Goal: Task Accomplishment & Management: Manage account settings

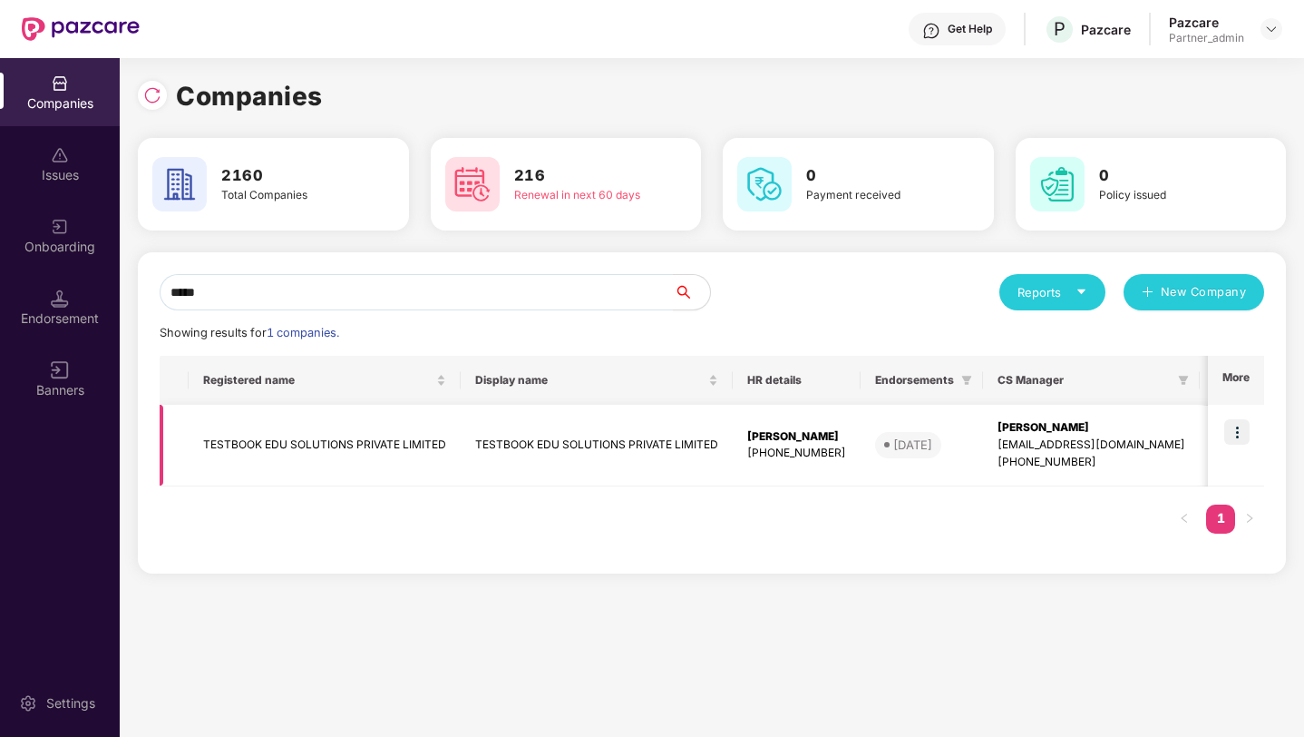
type input "*****"
click at [1236, 435] on img at bounding box center [1237, 431] width 25 height 25
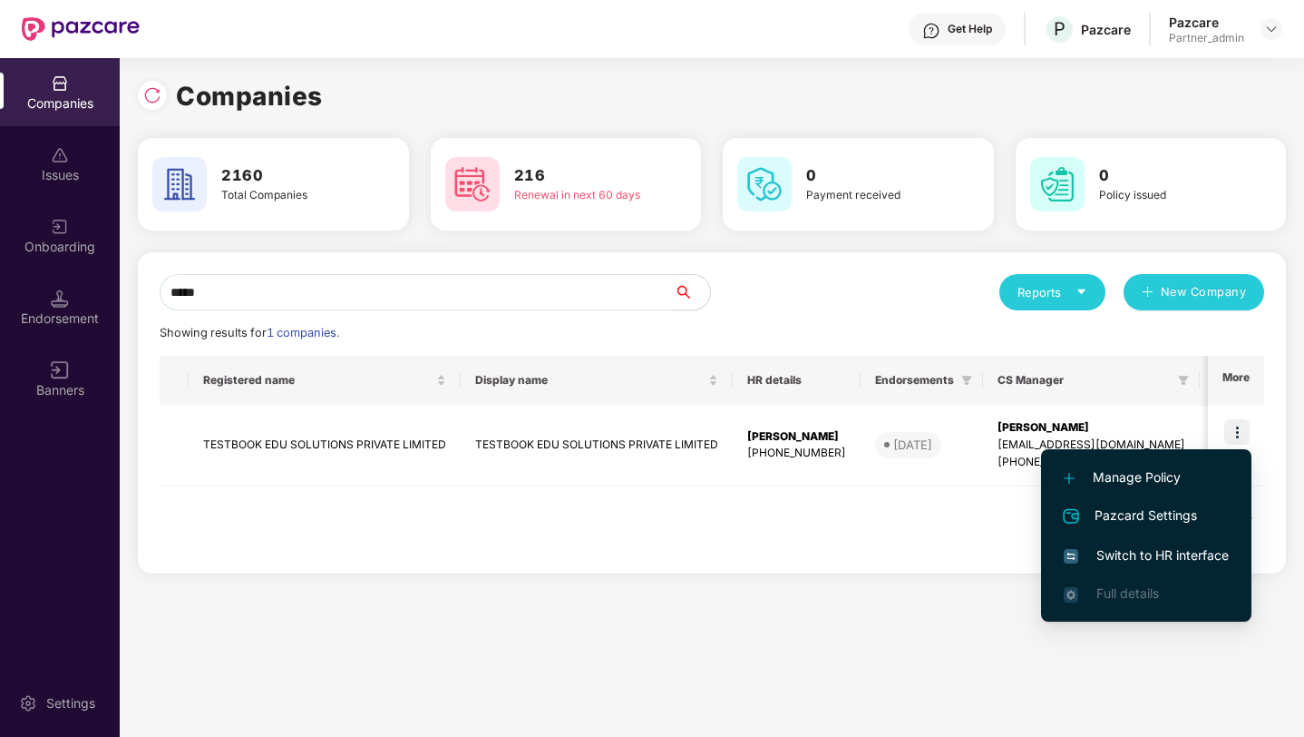
click at [1104, 556] on span "Switch to HR interface" at bounding box center [1146, 555] width 165 height 20
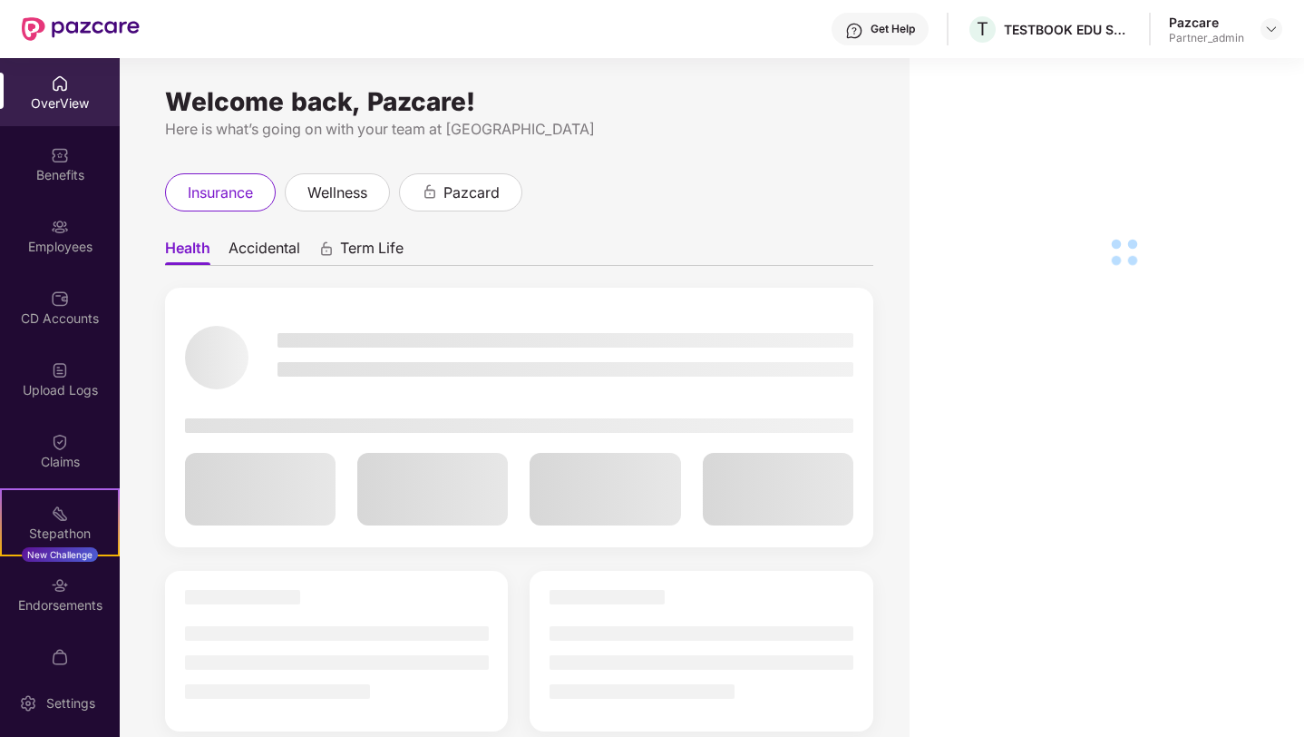
click at [61, 708] on div "Settings" at bounding box center [71, 703] width 60 height 18
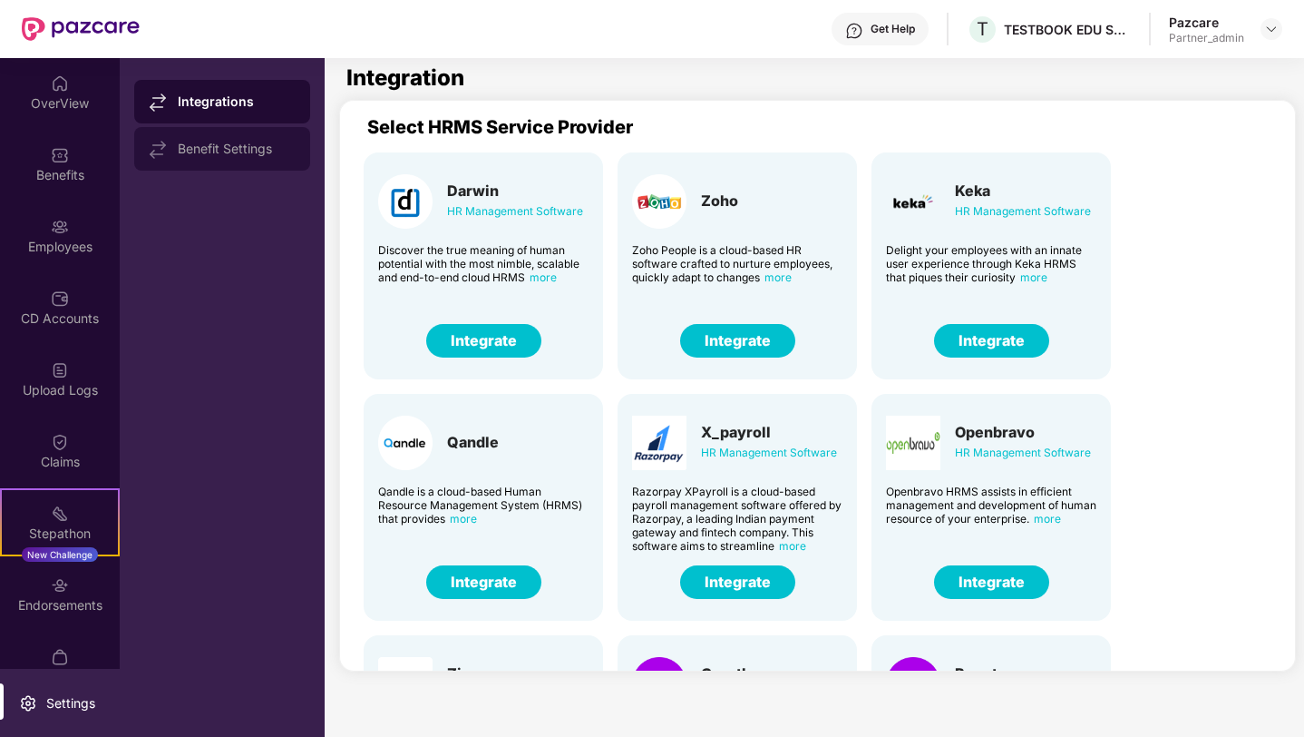
click at [242, 131] on div "Benefit Settings" at bounding box center [222, 149] width 176 height 44
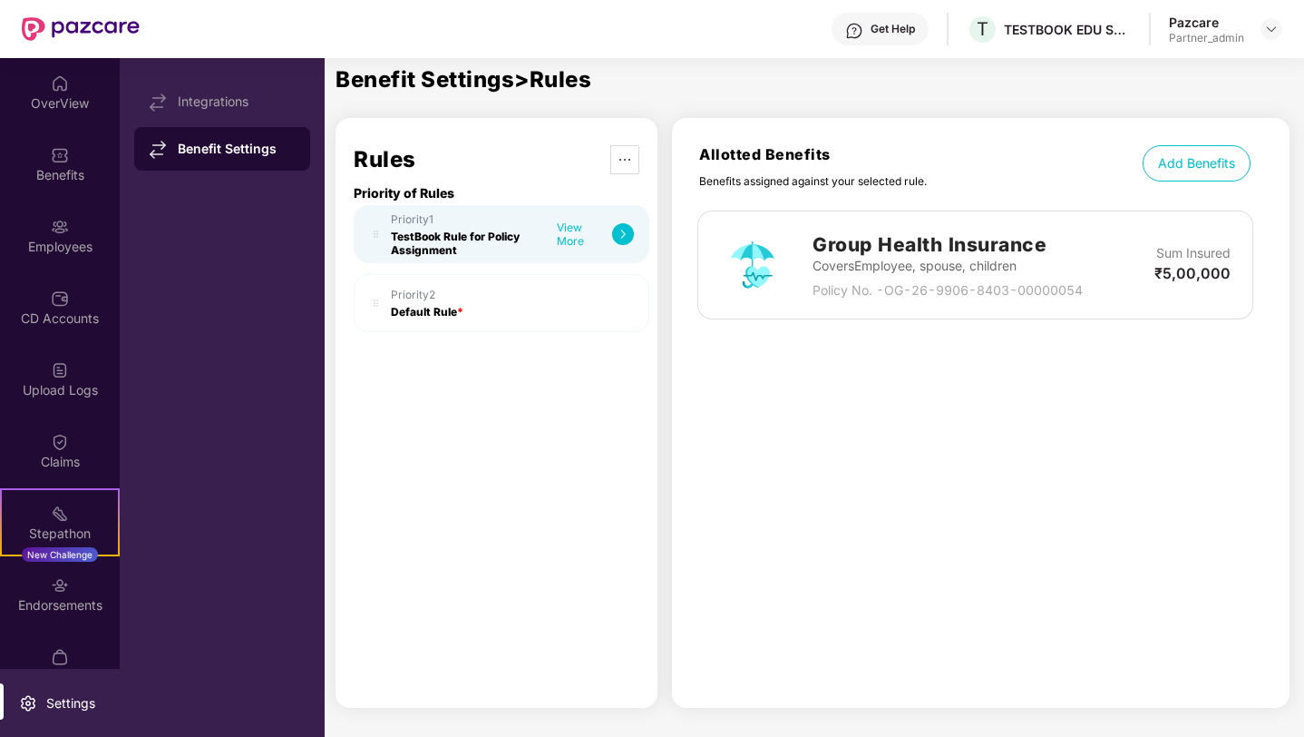
click at [612, 231] on img at bounding box center [623, 234] width 22 height 22
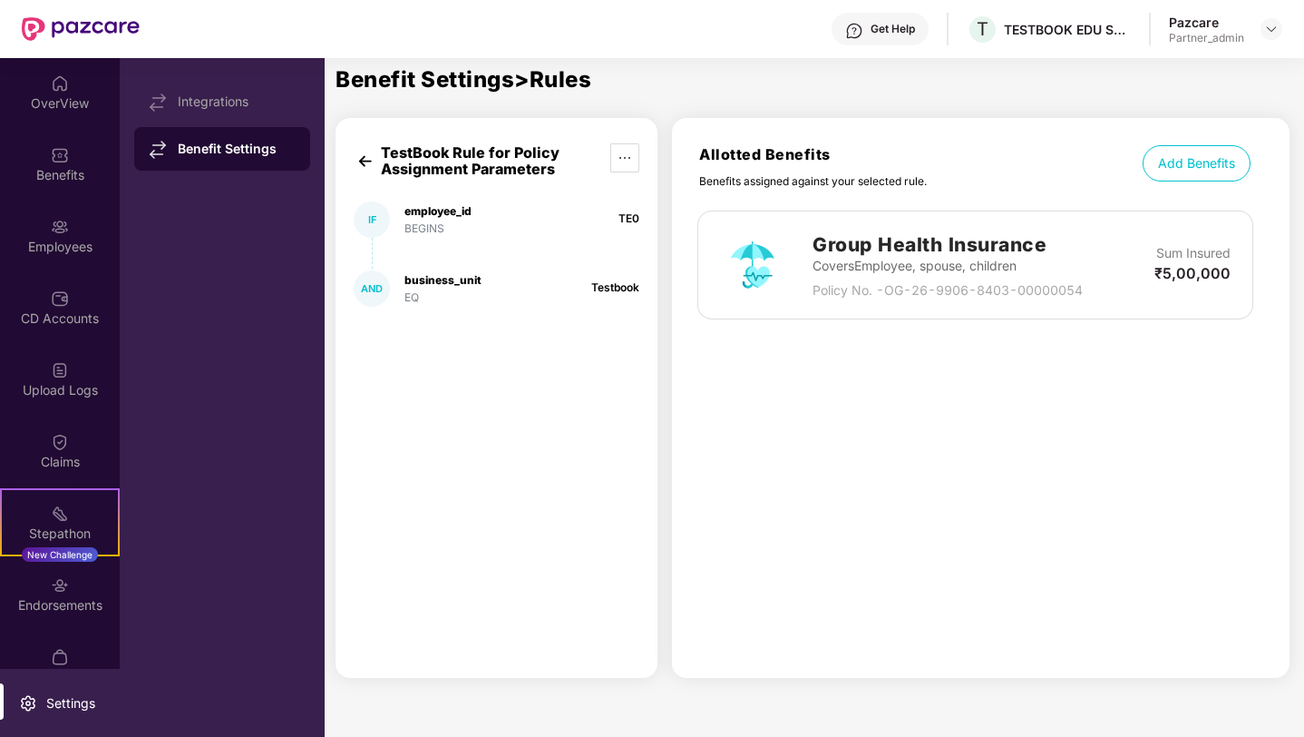
click at [357, 152] on img at bounding box center [365, 161] width 23 height 23
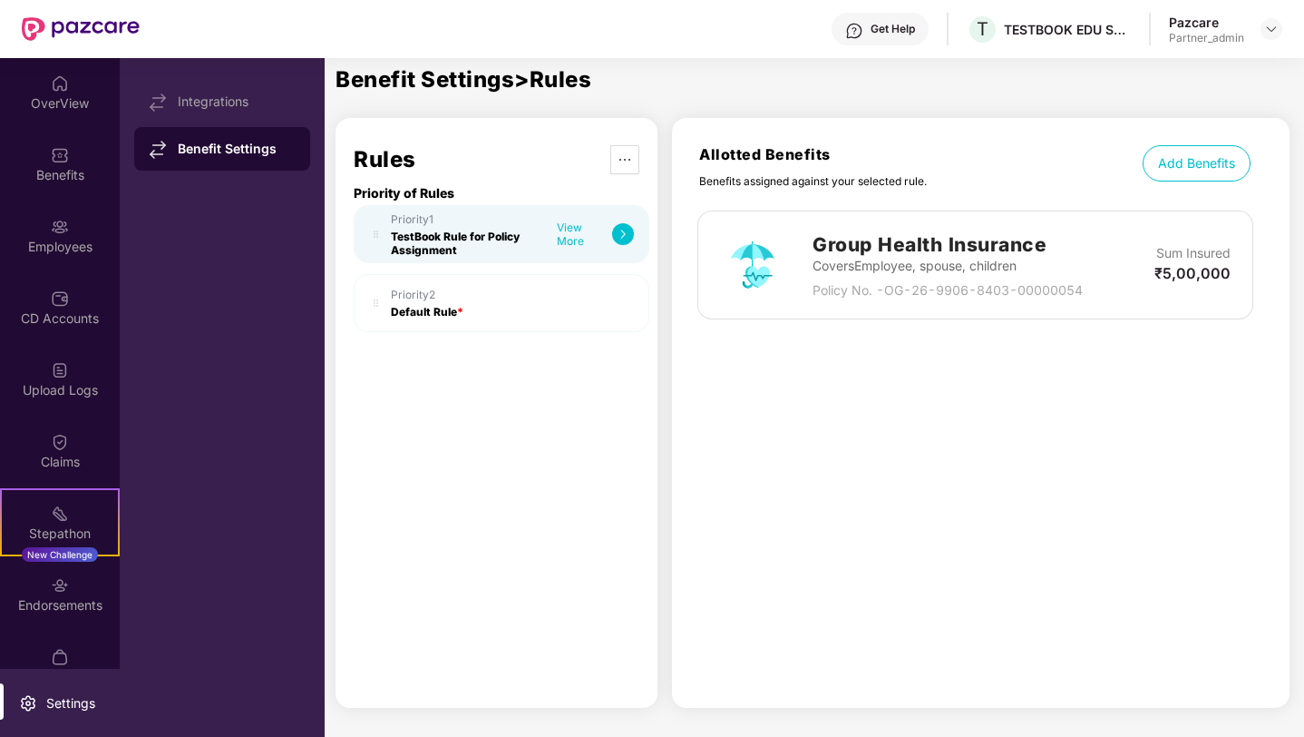
click at [465, 300] on div "Priority 2 Default Rule *" at bounding box center [512, 303] width 243 height 31
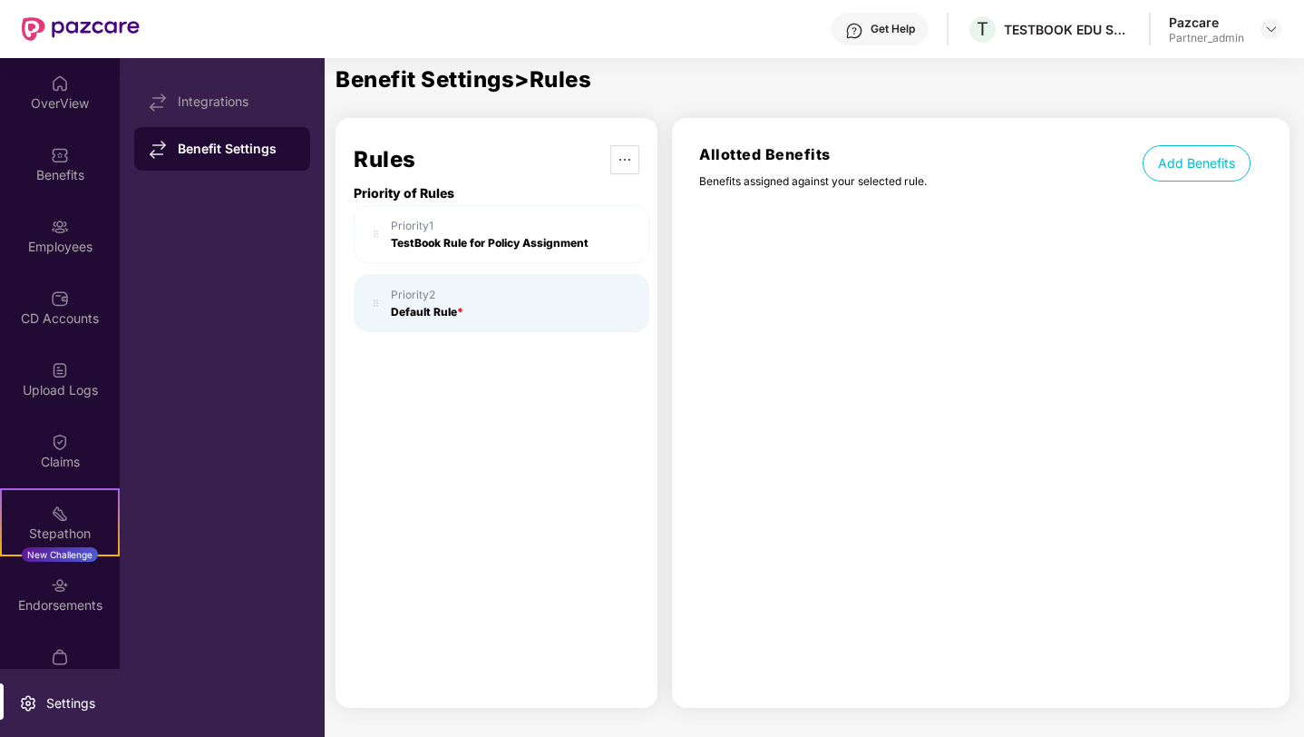
click at [603, 250] on div "Priority 1 TestBook Rule for Policy Assignment" at bounding box center [502, 234] width 296 height 58
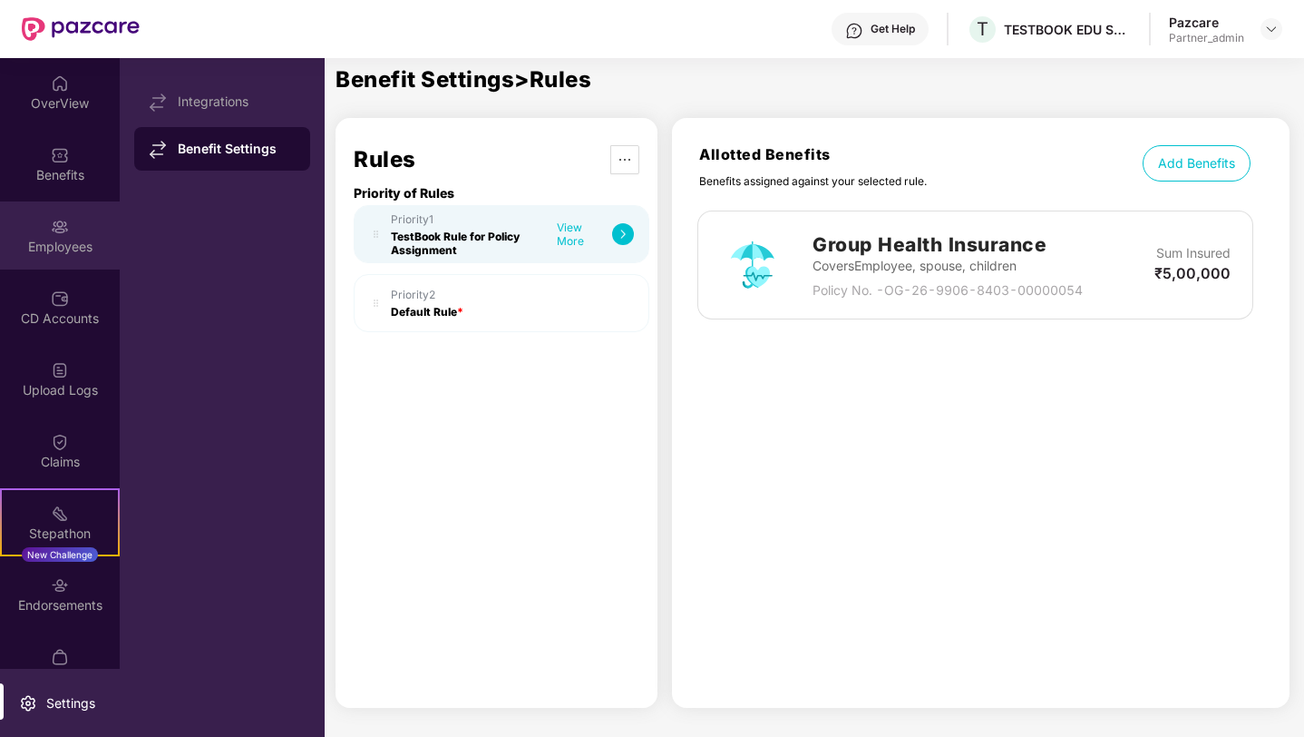
click at [63, 242] on div "Employees" at bounding box center [60, 247] width 120 height 18
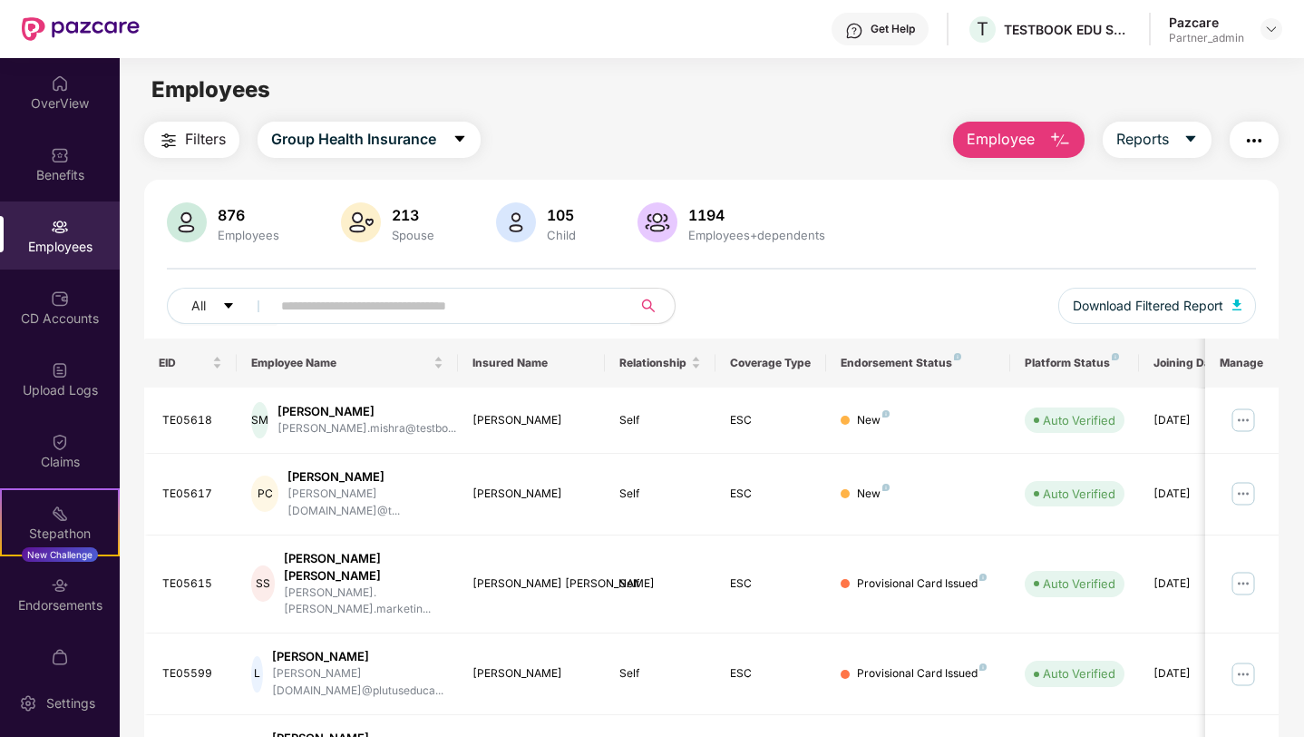
click at [335, 160] on div "Filters Group Health Insurance Employee Reports 876 Employees 213 Spouse 105 Ch…" at bounding box center [711, 680] width 1135 height 1117
click at [334, 153] on button "Group Health Insurance" at bounding box center [369, 140] width 223 height 36
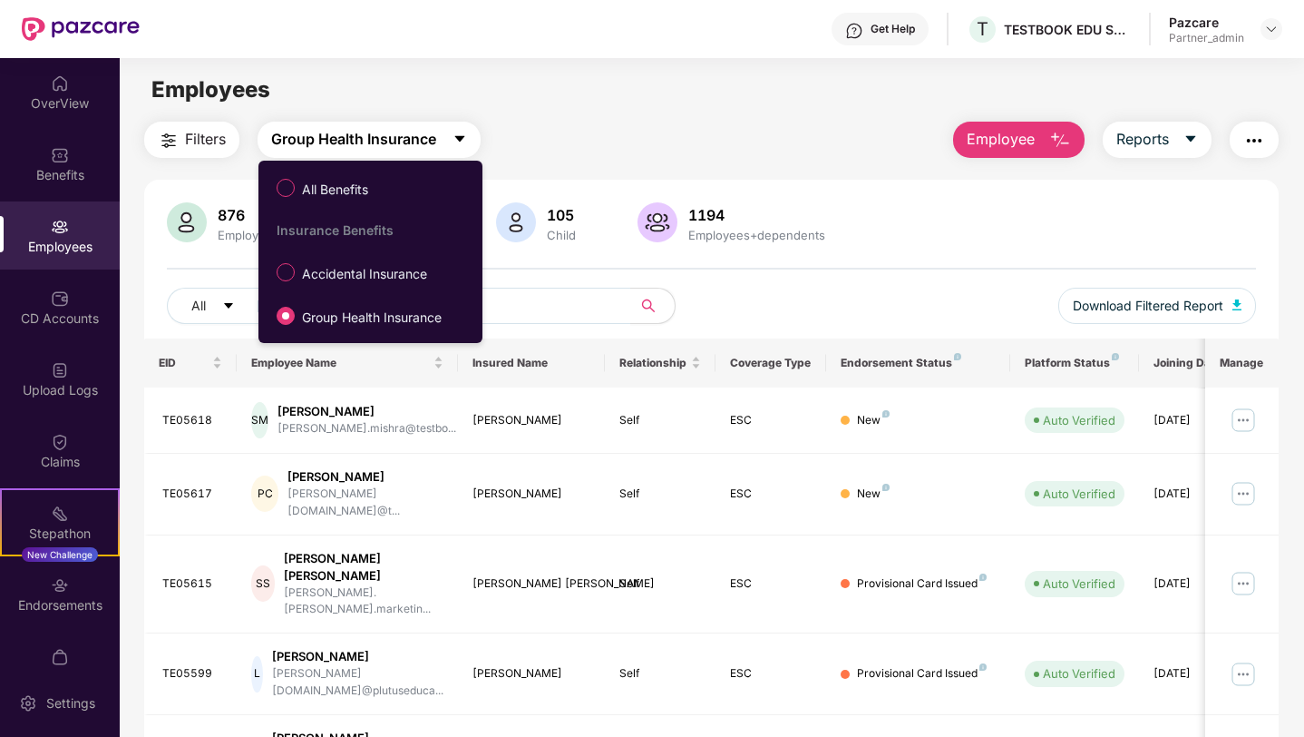
click at [334, 153] on button "Group Health Insurance" at bounding box center [369, 140] width 223 height 36
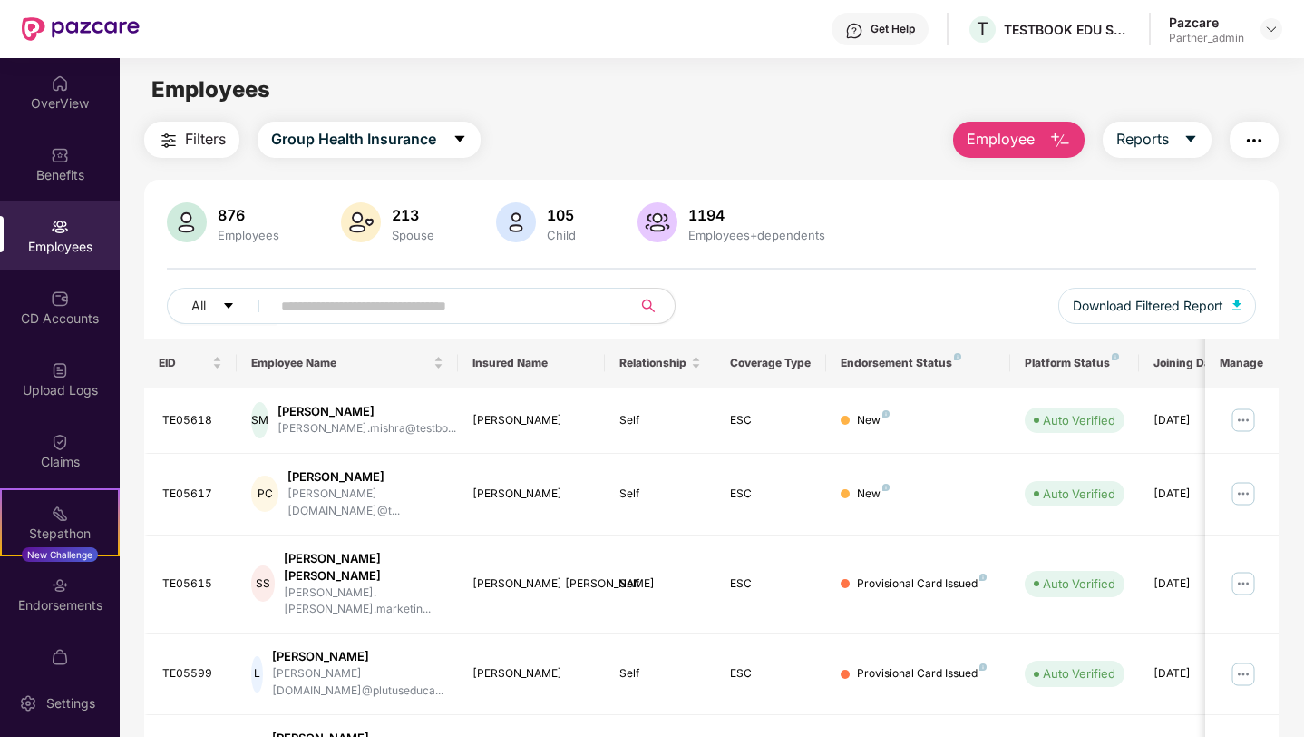
click at [188, 132] on span "Filters" at bounding box center [205, 139] width 41 height 23
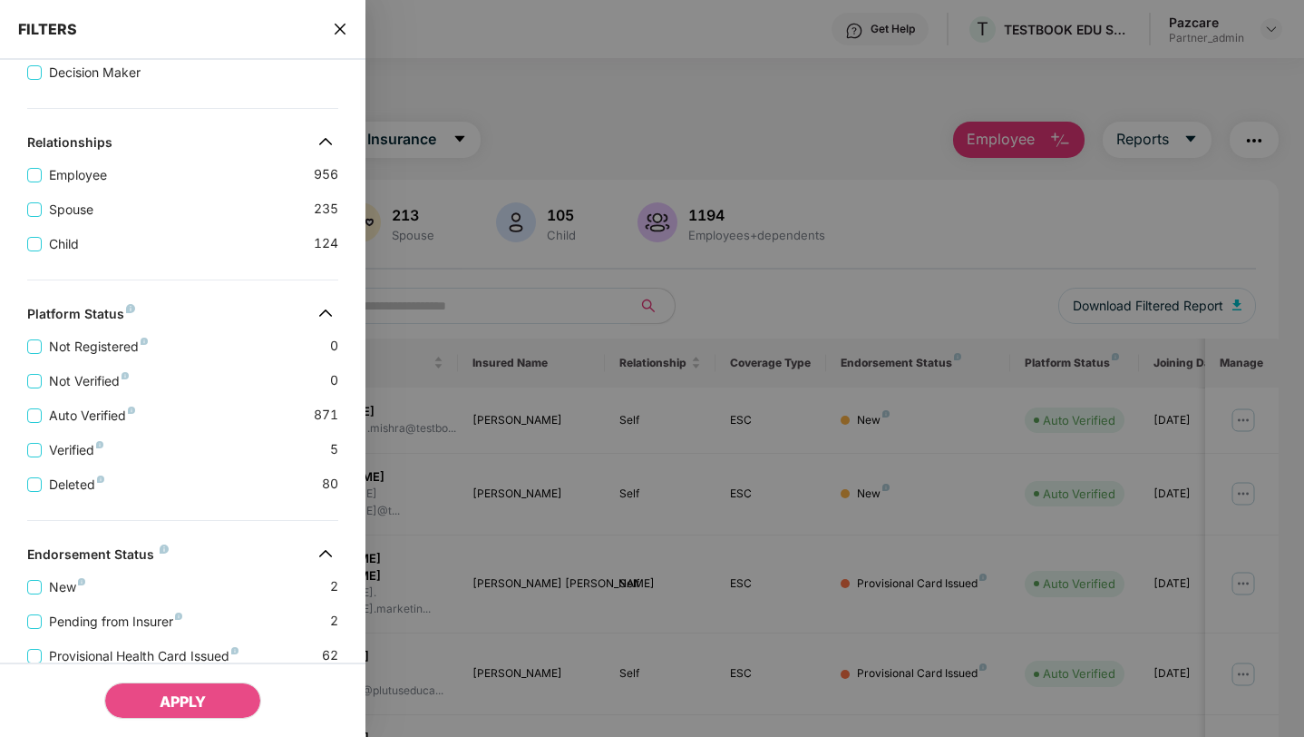
scroll to position [309, 0]
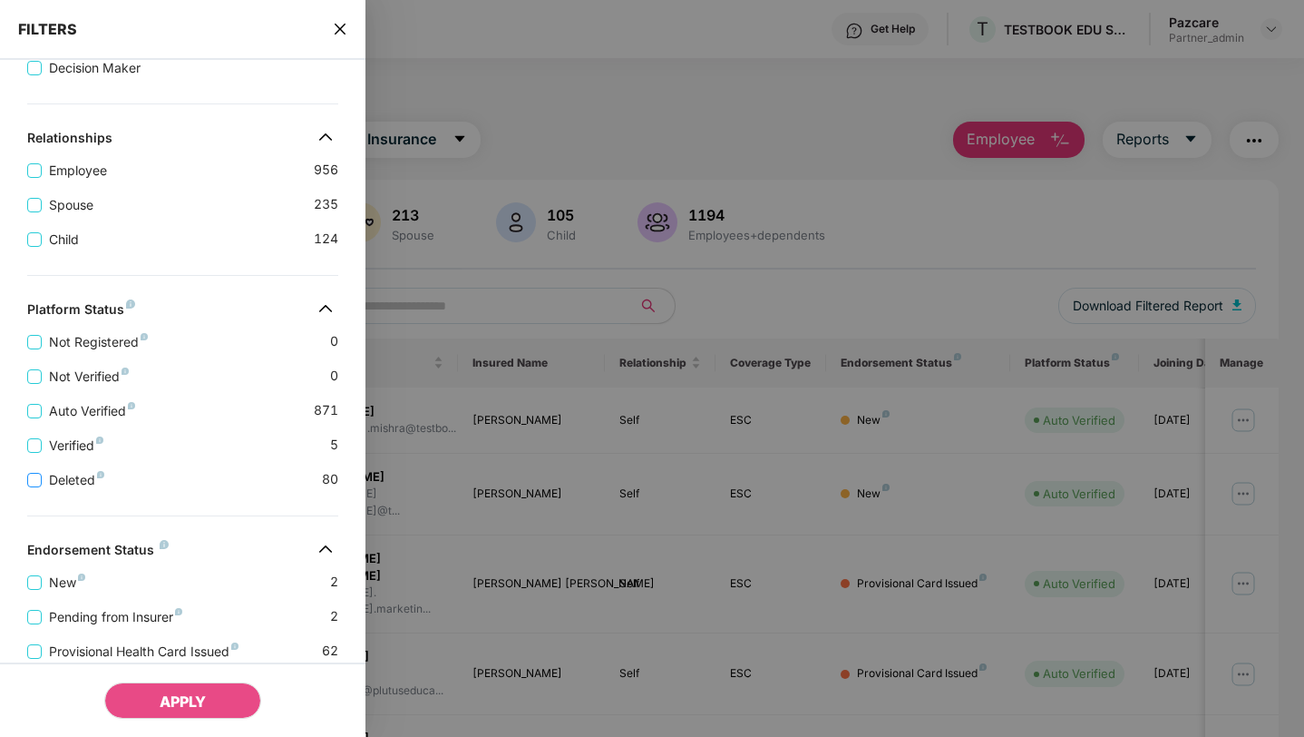
click at [47, 482] on span "Deleted" at bounding box center [77, 480] width 70 height 20
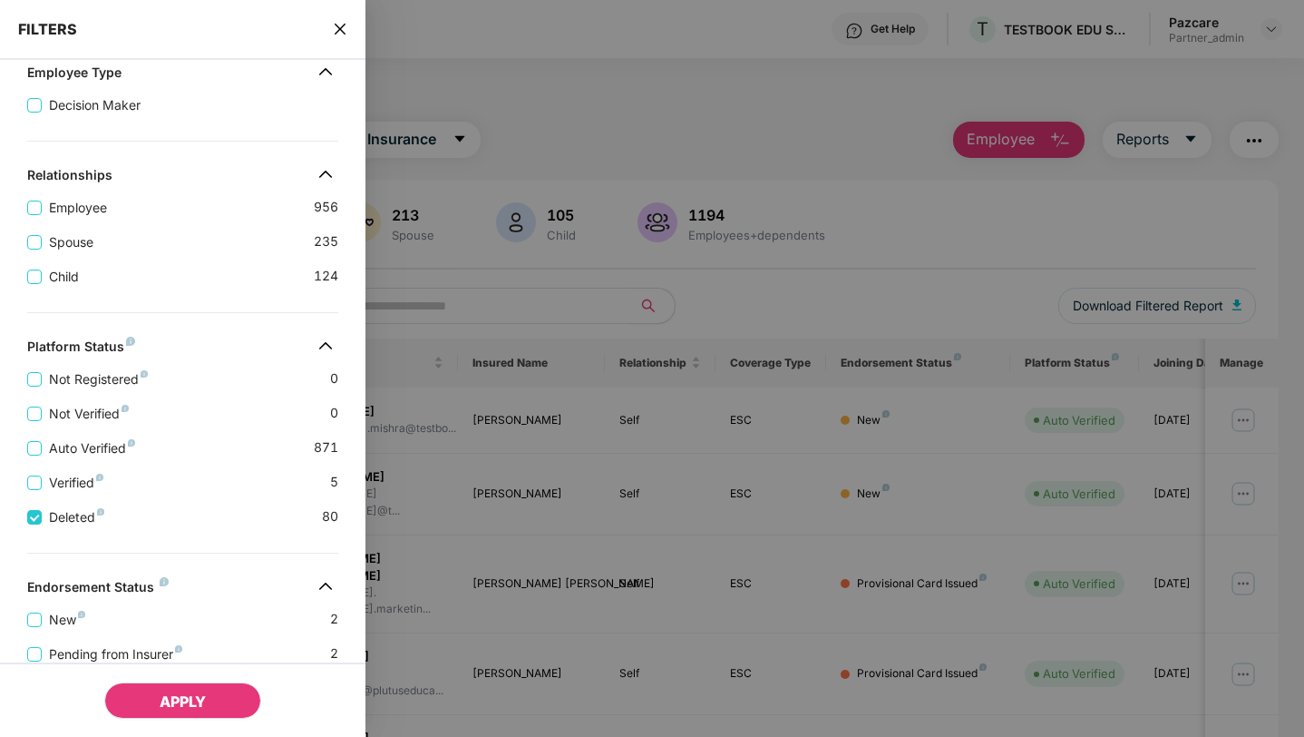
click at [200, 709] on span "APPLY" at bounding box center [183, 701] width 46 height 18
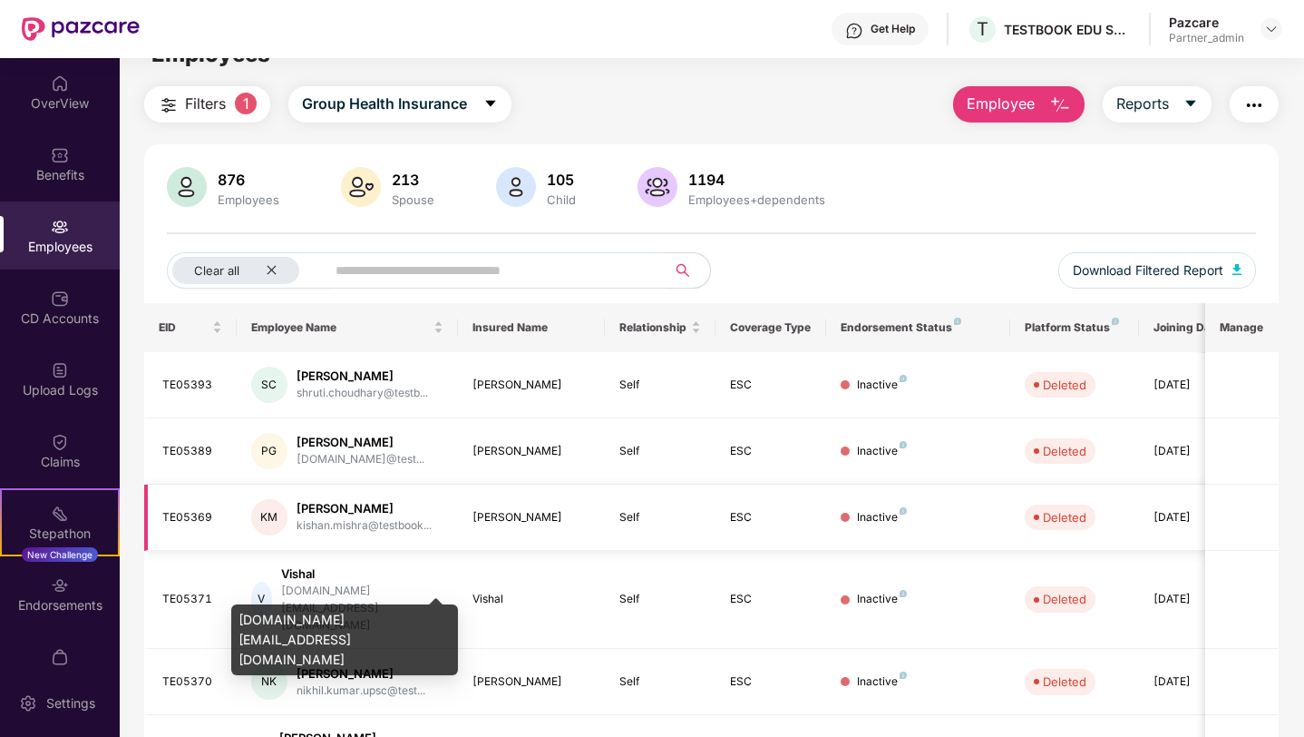
scroll to position [0, 0]
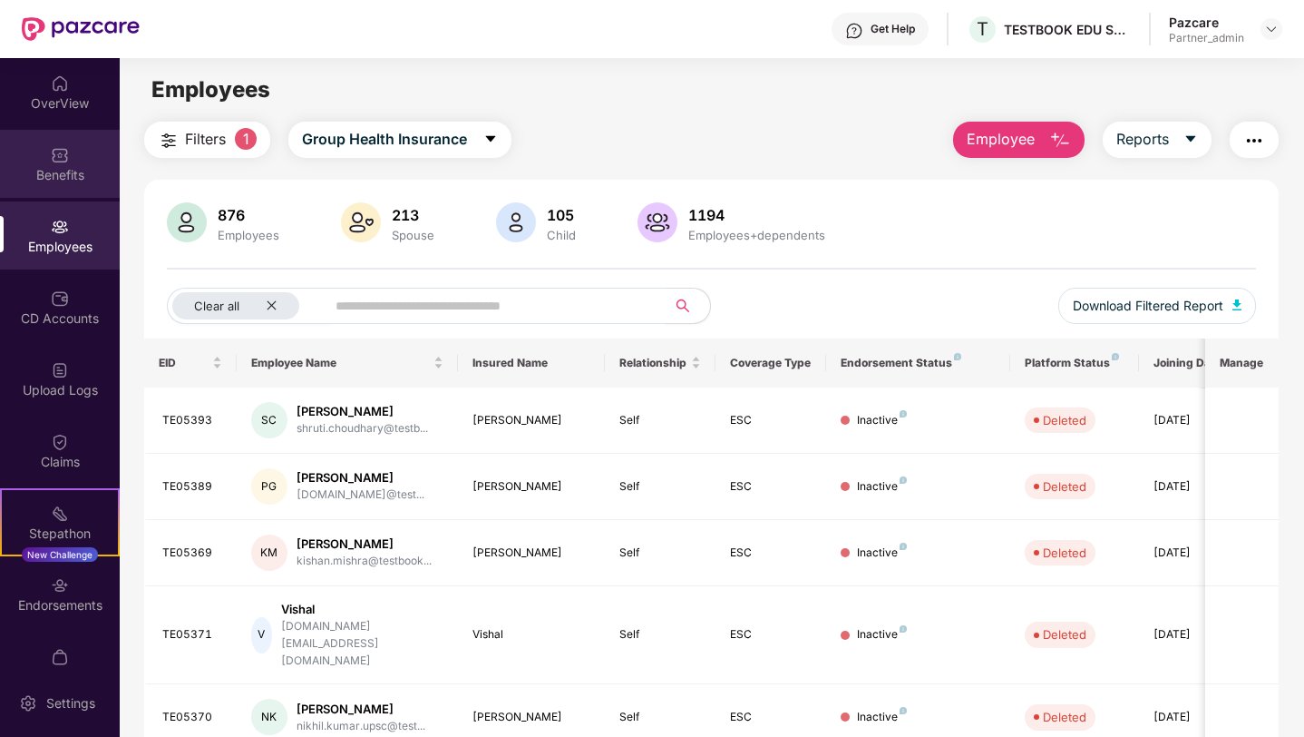
click at [53, 155] on img at bounding box center [60, 155] width 18 height 18
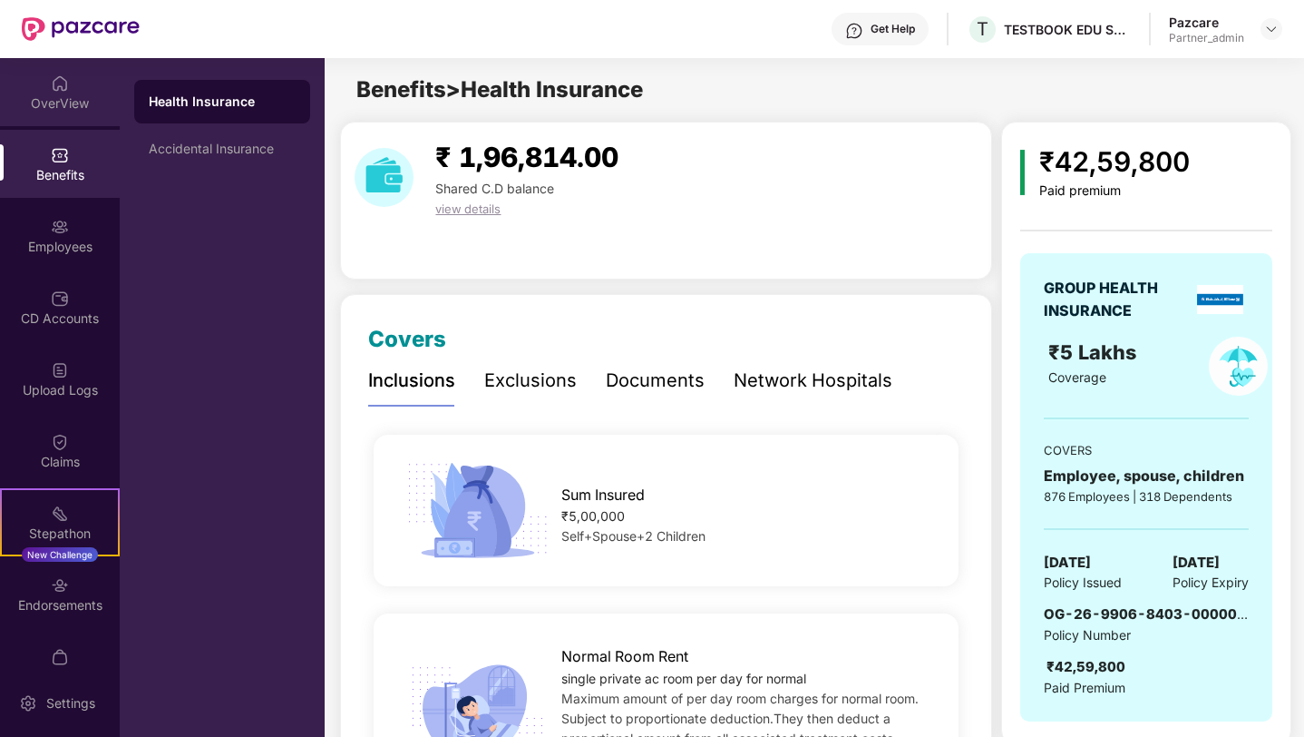
click at [58, 97] on div "OverView" at bounding box center [60, 103] width 120 height 18
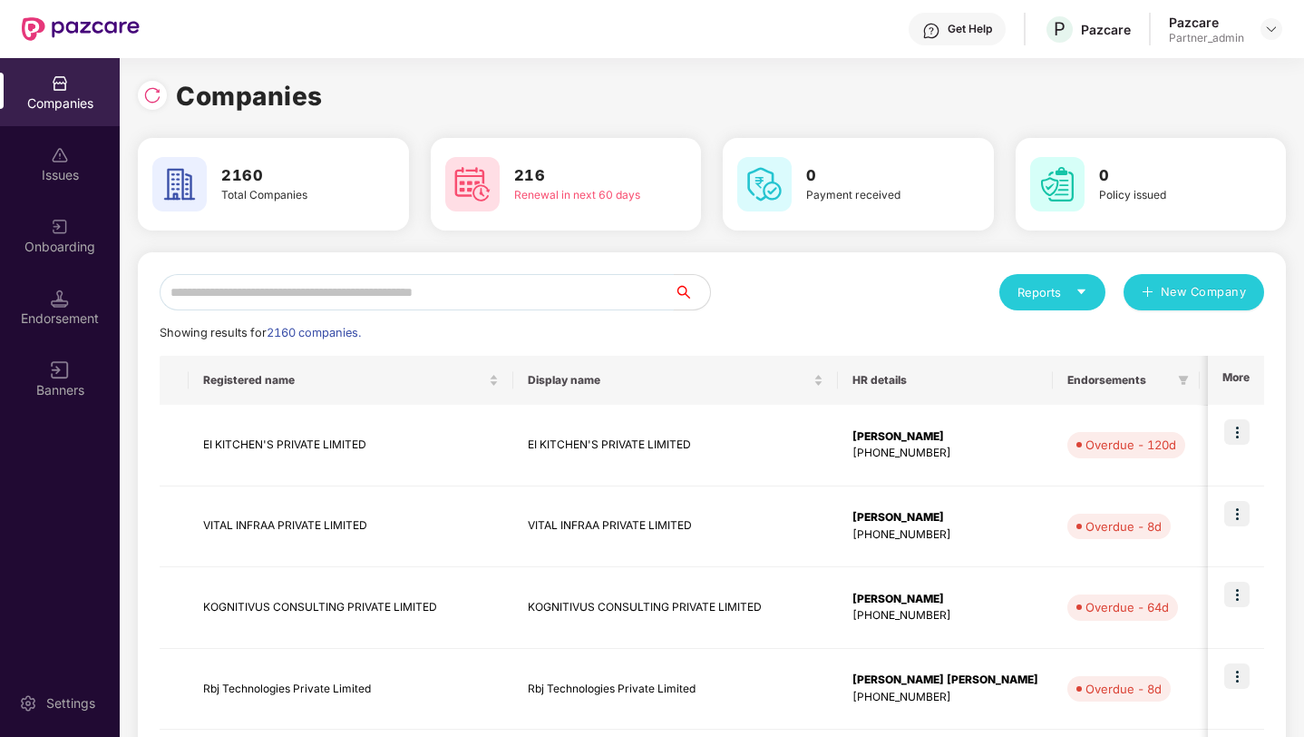
click at [234, 279] on input "text" at bounding box center [417, 292] width 514 height 36
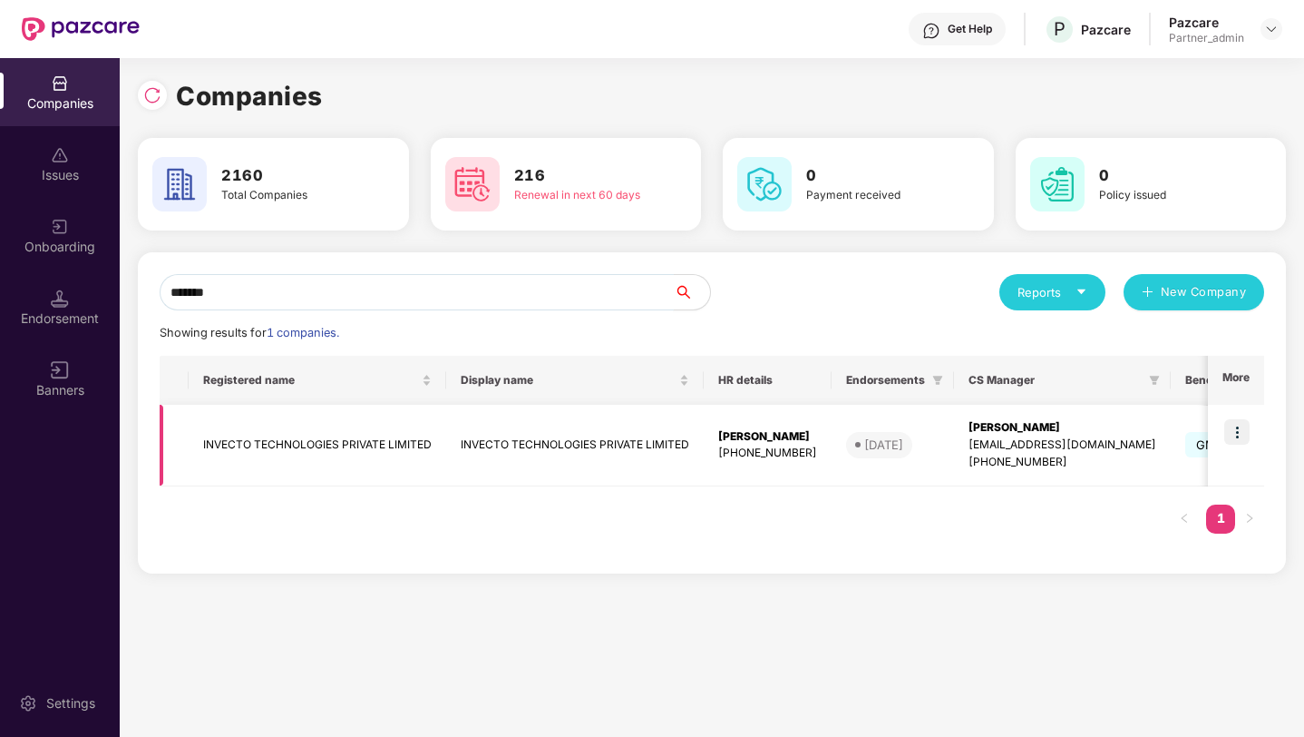
type input "*******"
click at [1247, 429] on img at bounding box center [1237, 431] width 25 height 25
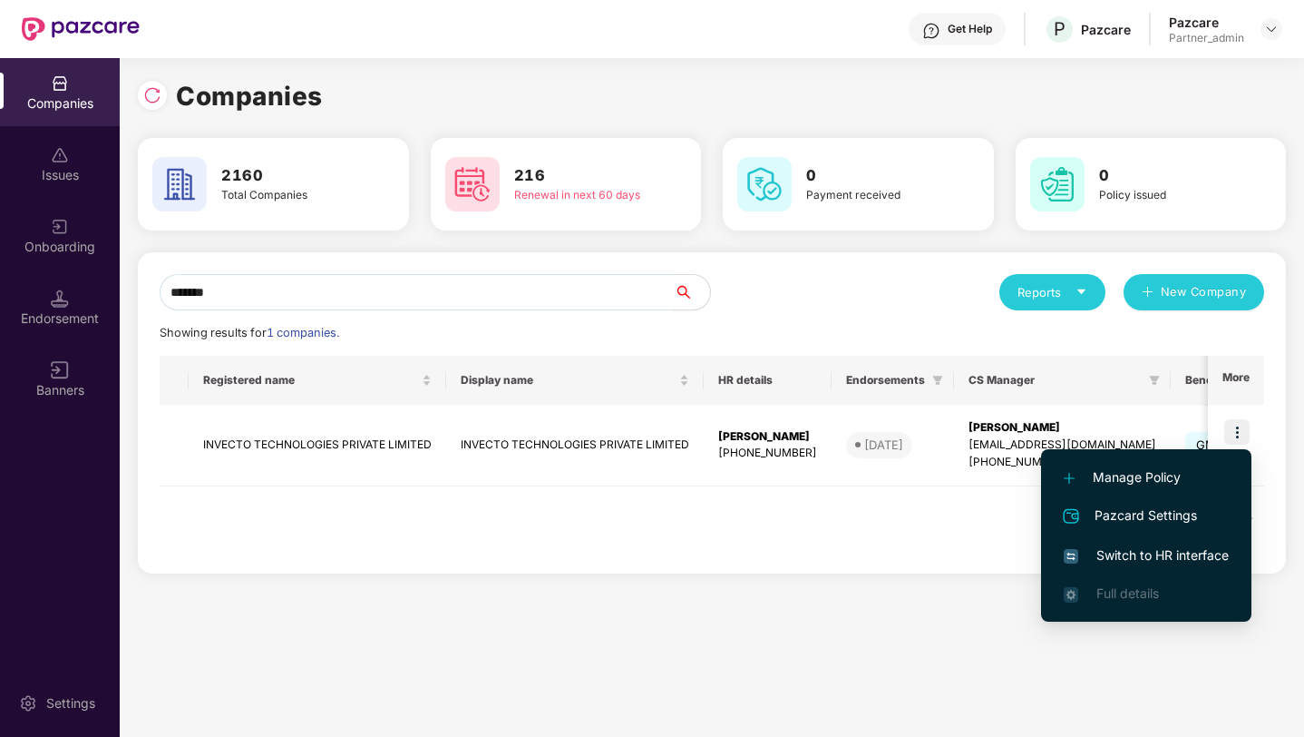
click at [1098, 553] on span "Switch to HR interface" at bounding box center [1146, 555] width 165 height 20
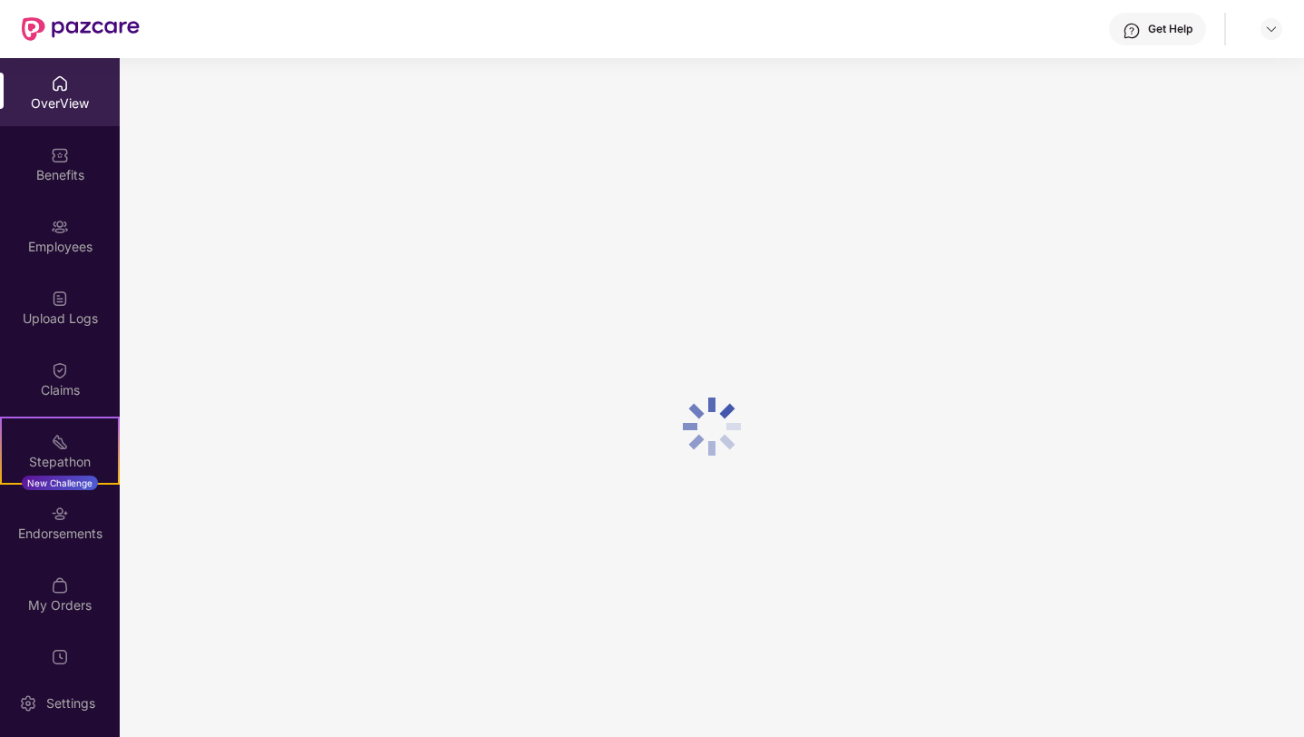
click at [30, 511] on div "Endorsements" at bounding box center [60, 522] width 120 height 68
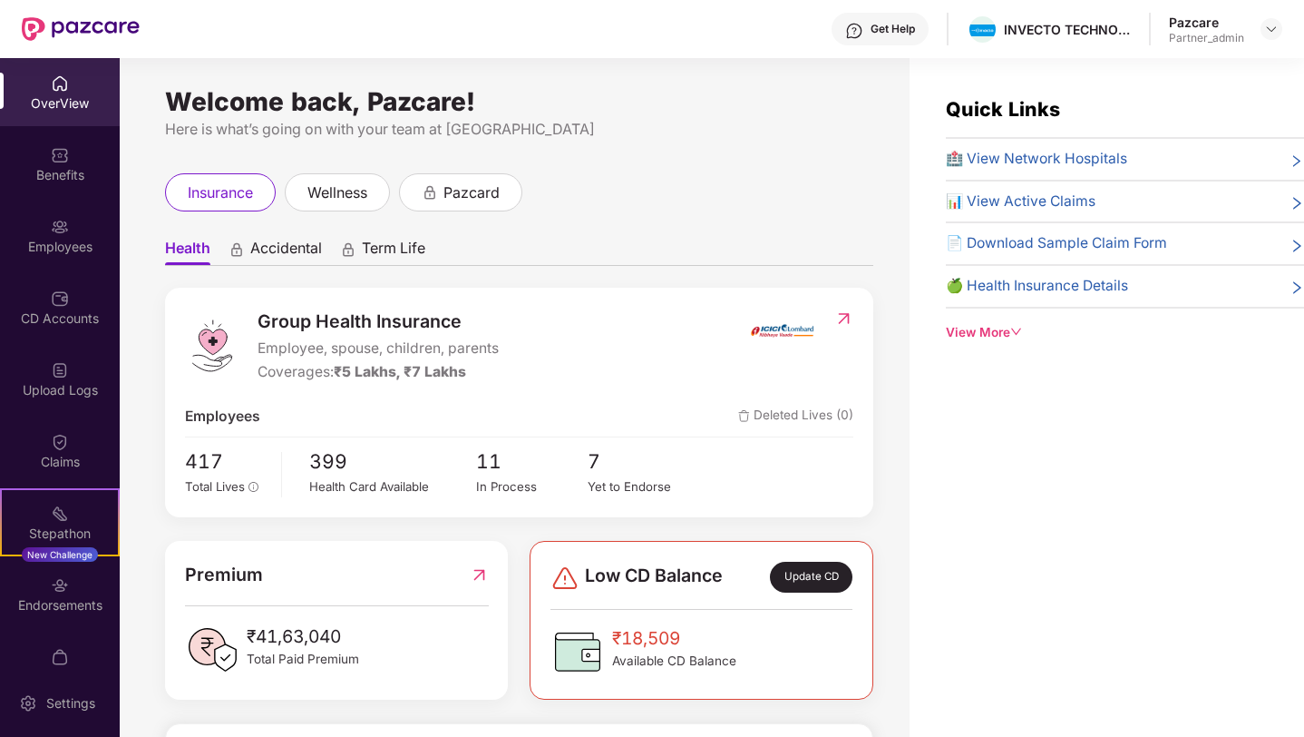
click at [30, 511] on div "Stepathon New Challenge" at bounding box center [60, 522] width 120 height 68
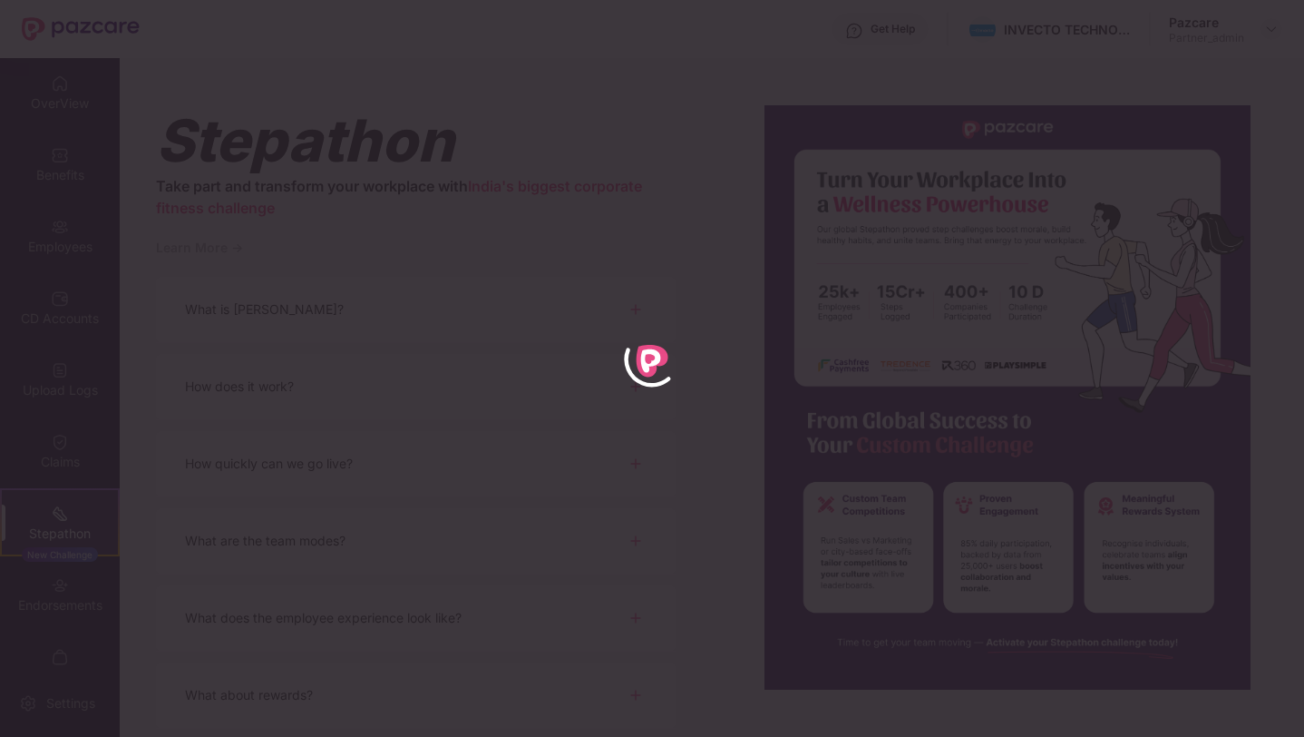
click at [40, 594] on div "Endorsements" at bounding box center [60, 594] width 120 height 68
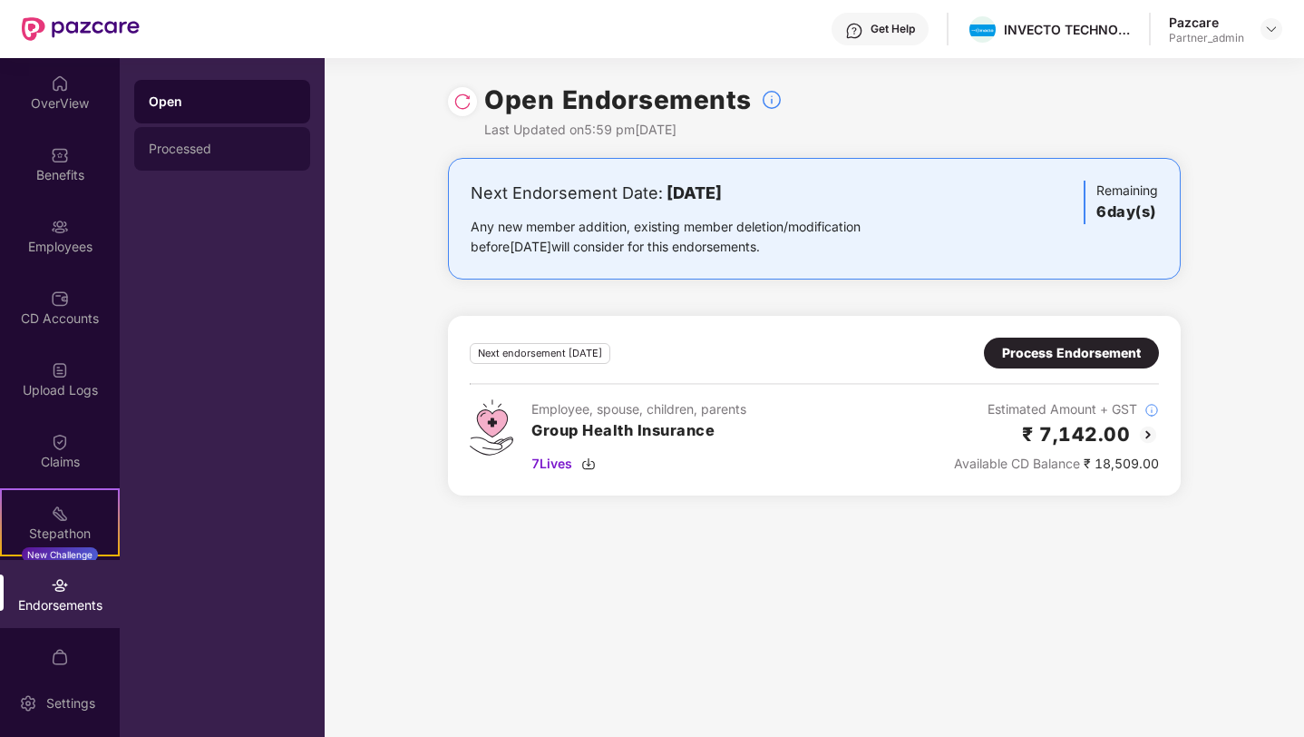
click at [203, 132] on div "Processed" at bounding box center [222, 149] width 176 height 44
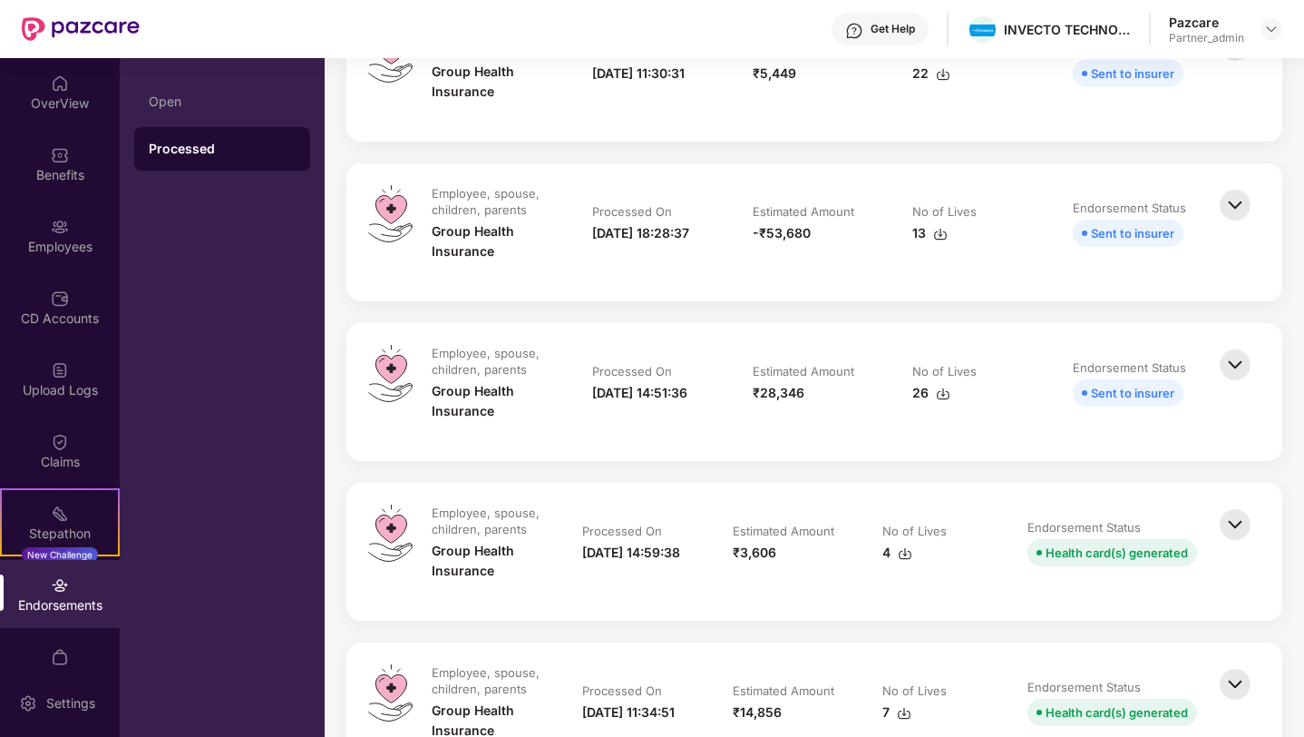
scroll to position [8, 0]
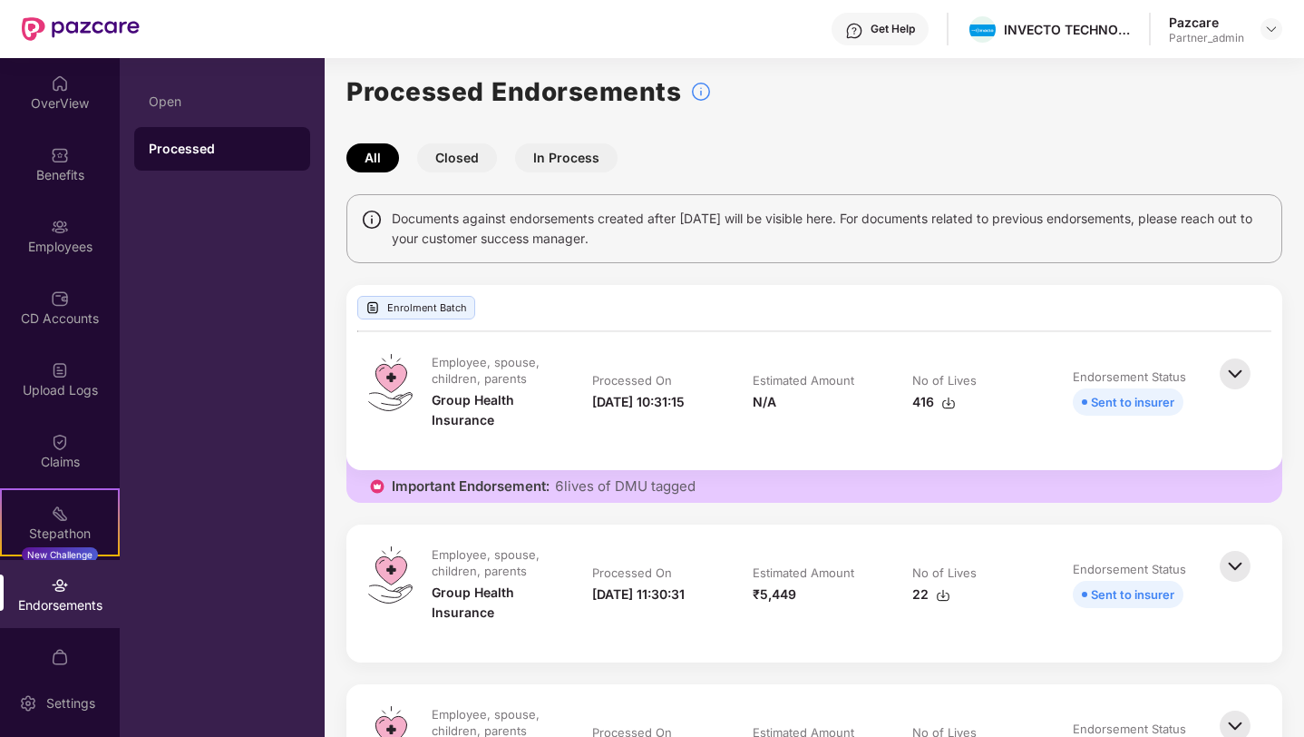
click at [225, 76] on div "Open Processed" at bounding box center [222, 397] width 205 height 679
click at [208, 104] on div "Open" at bounding box center [222, 101] width 147 height 15
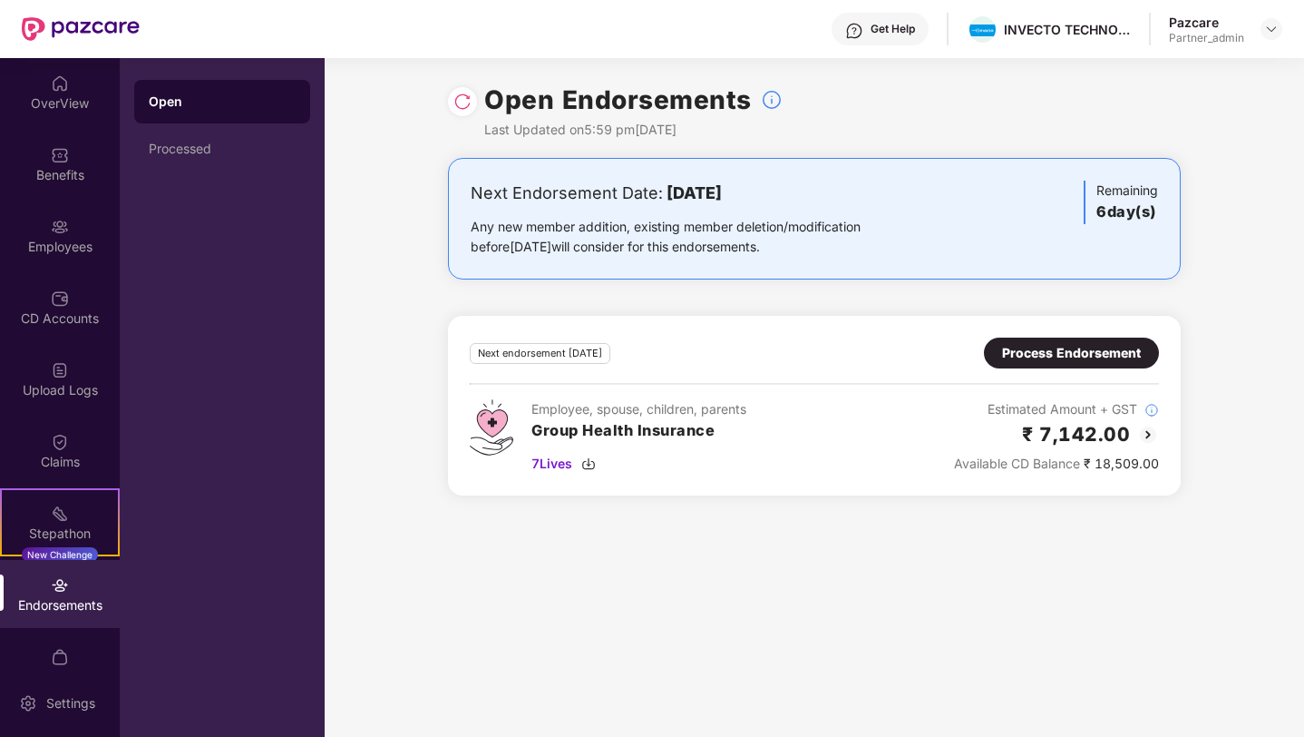
click at [1104, 347] on div "Process Endorsement" at bounding box center [1071, 353] width 139 height 20
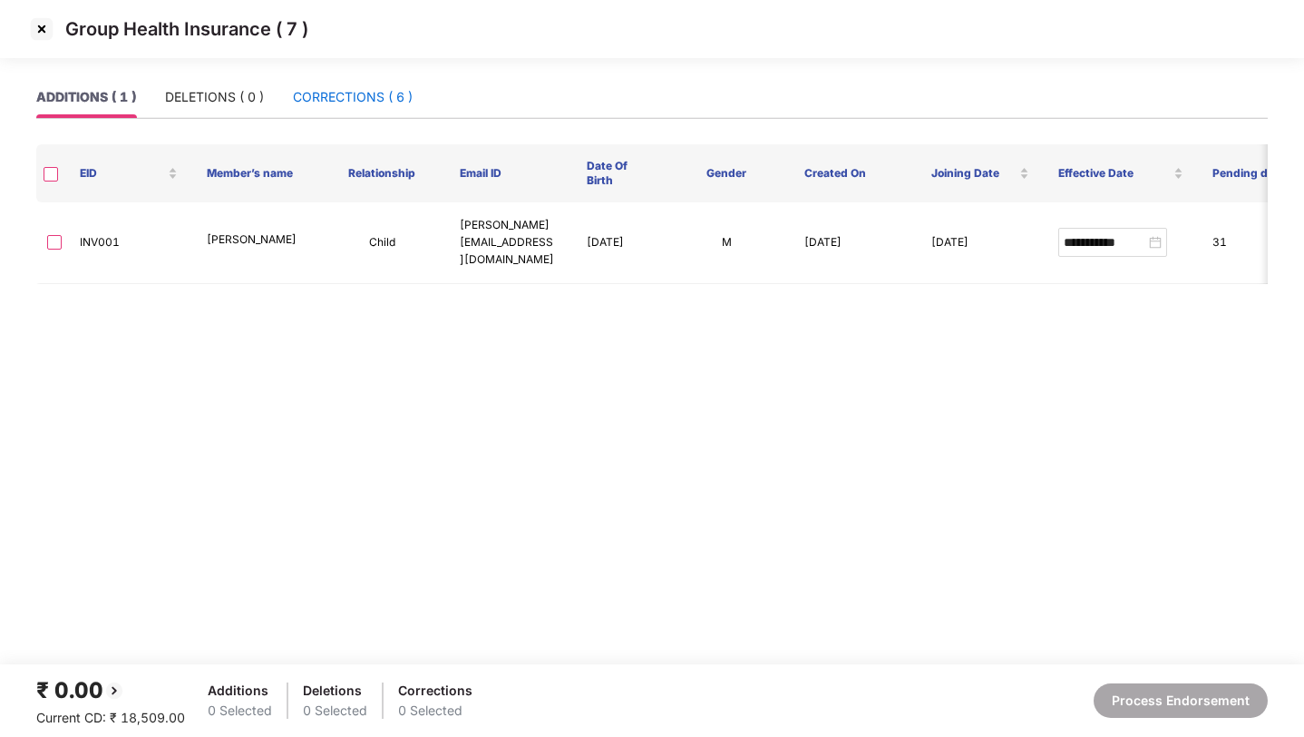
click at [349, 99] on div "CORRECTIONS ( 6 )" at bounding box center [353, 97] width 120 height 20
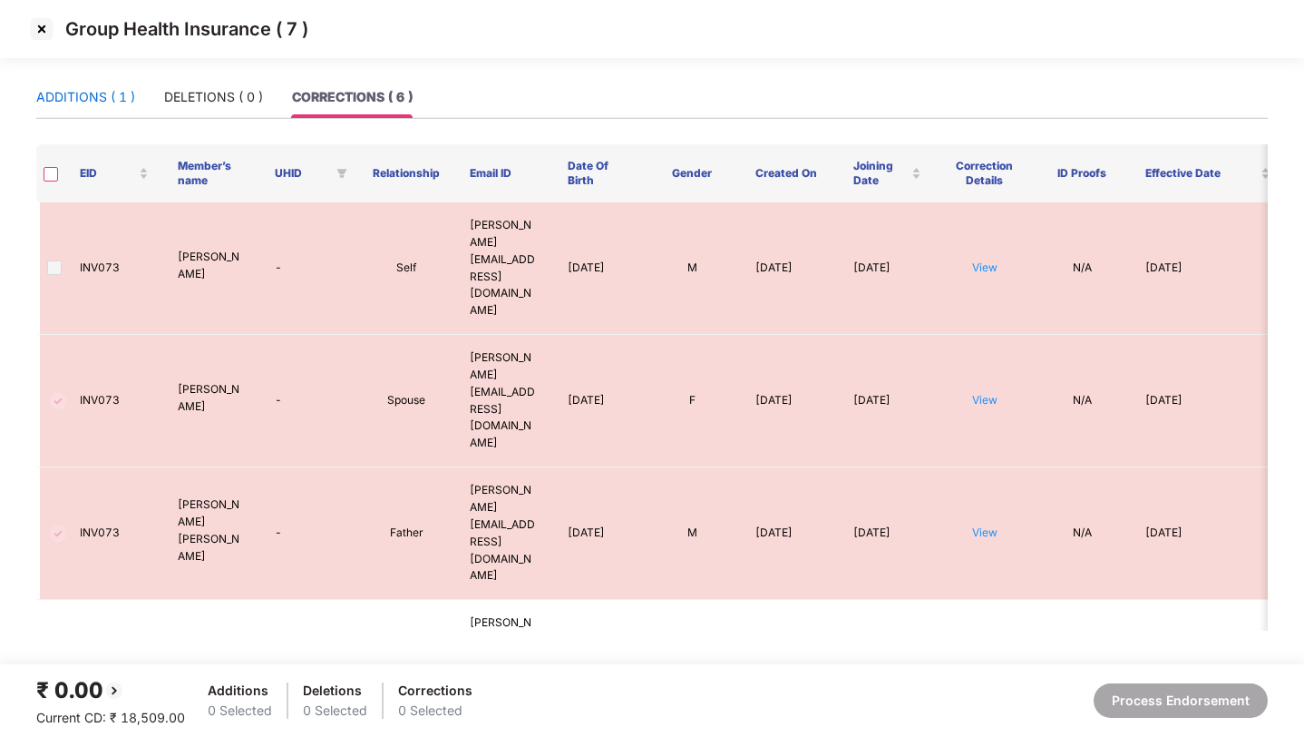
click at [92, 102] on div "ADDITIONS ( 1 )" at bounding box center [85, 97] width 99 height 20
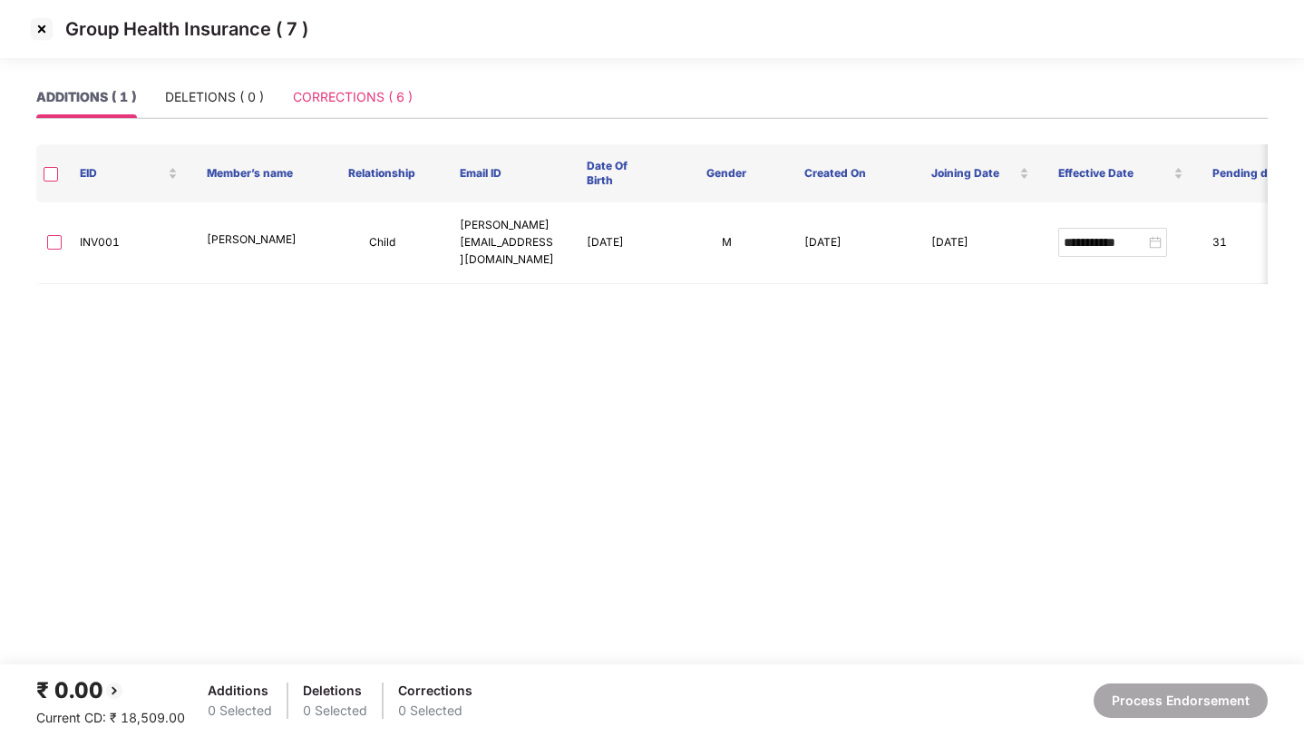
click at [337, 85] on div "CORRECTIONS ( 6 )" at bounding box center [353, 97] width 120 height 42
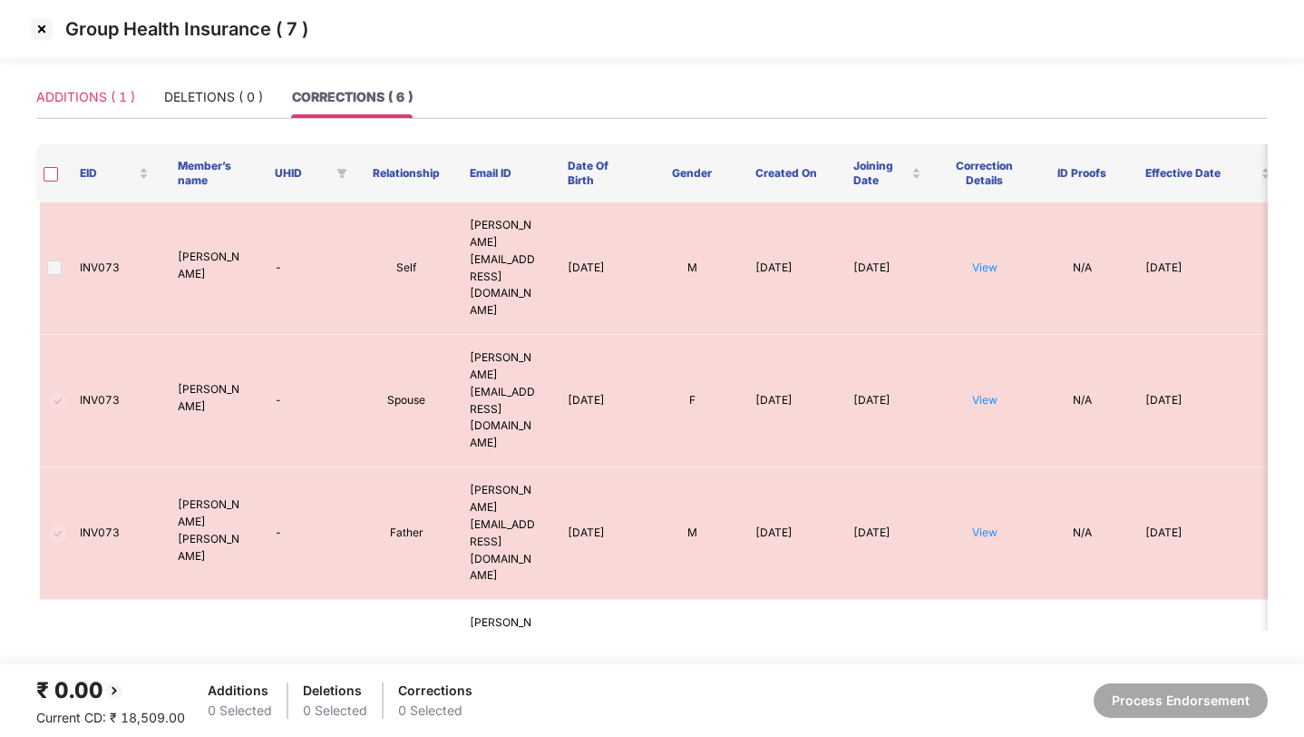
click at [65, 83] on div "ADDITIONS ( 1 )" at bounding box center [85, 97] width 99 height 42
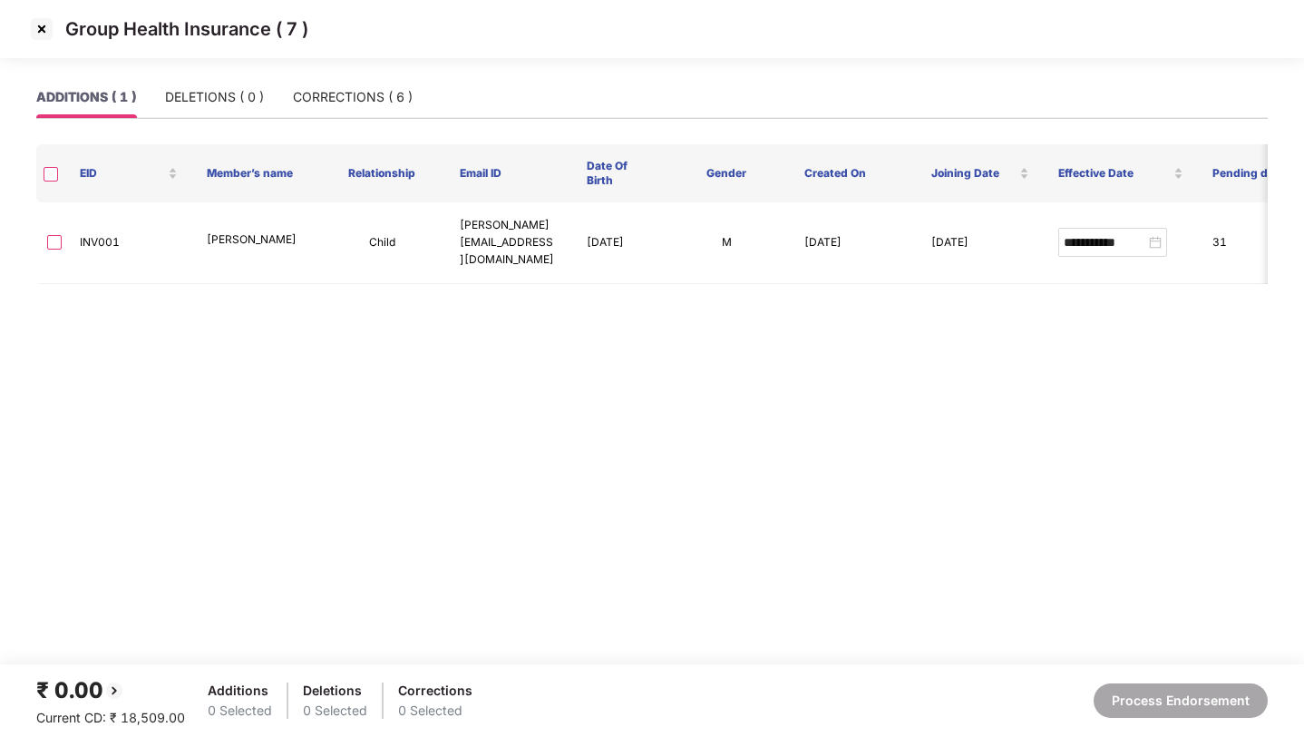
click at [43, 30] on img at bounding box center [41, 29] width 29 height 29
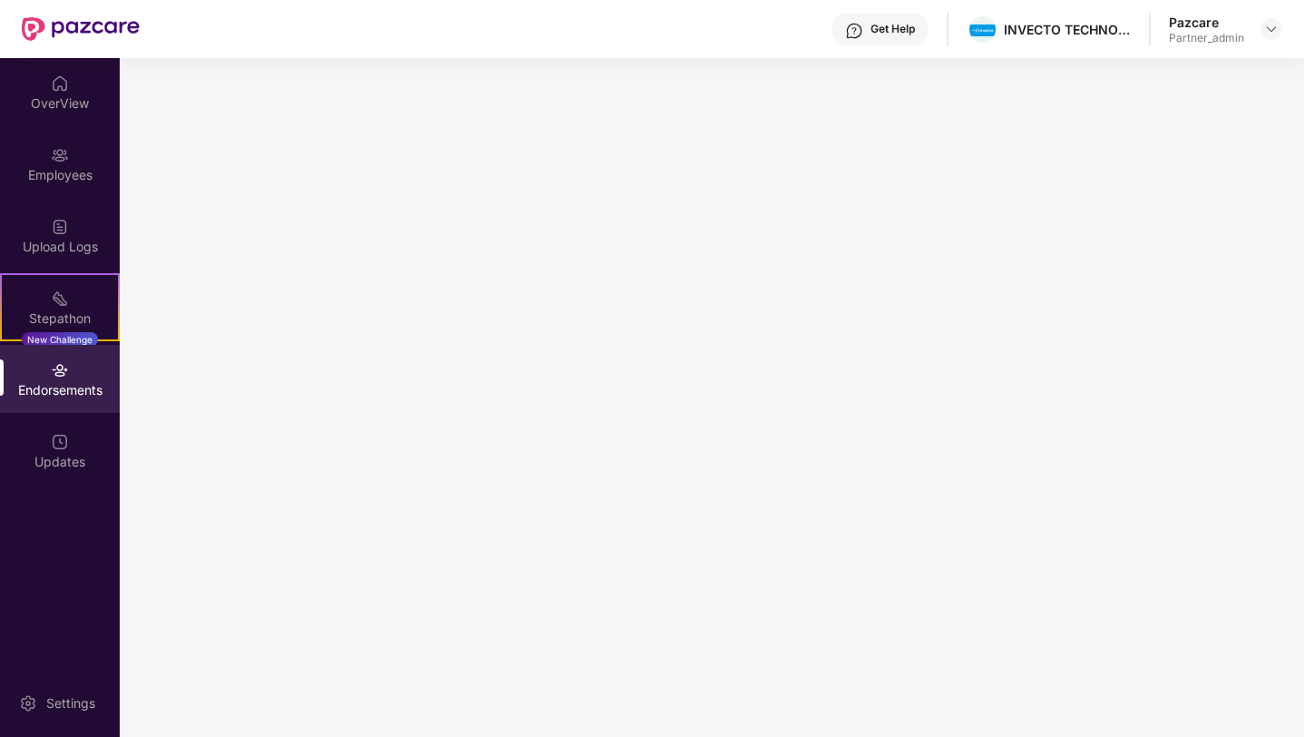
click at [60, 171] on div "Employees" at bounding box center [60, 175] width 120 height 18
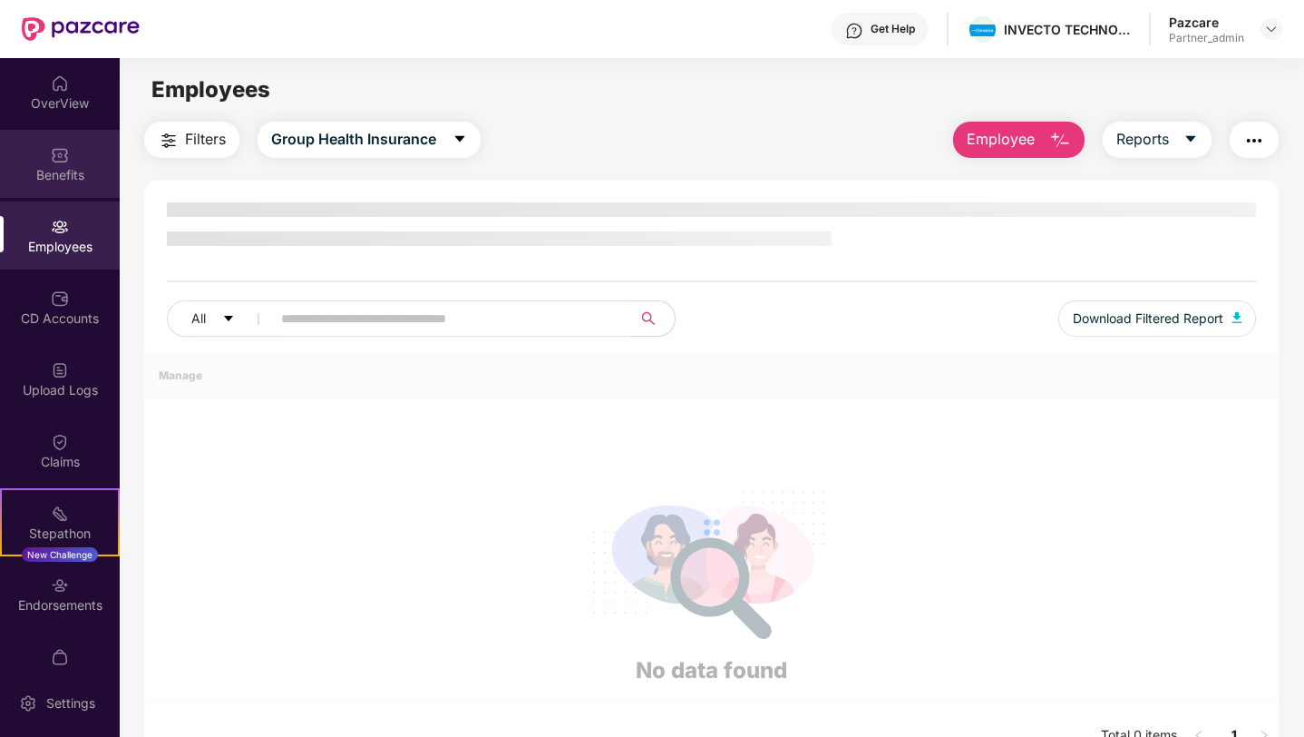
click at [62, 169] on div "Benefits" at bounding box center [60, 175] width 120 height 18
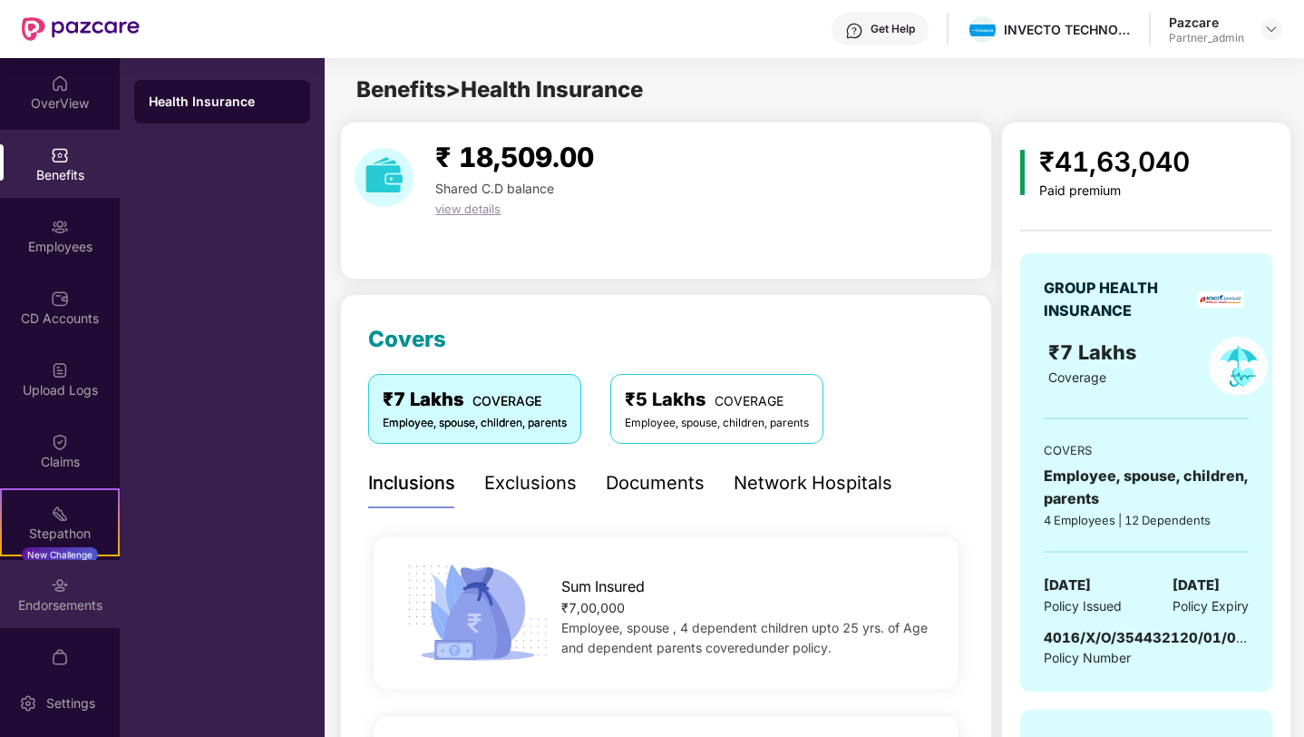
click at [31, 593] on div "Endorsements" at bounding box center [60, 594] width 120 height 68
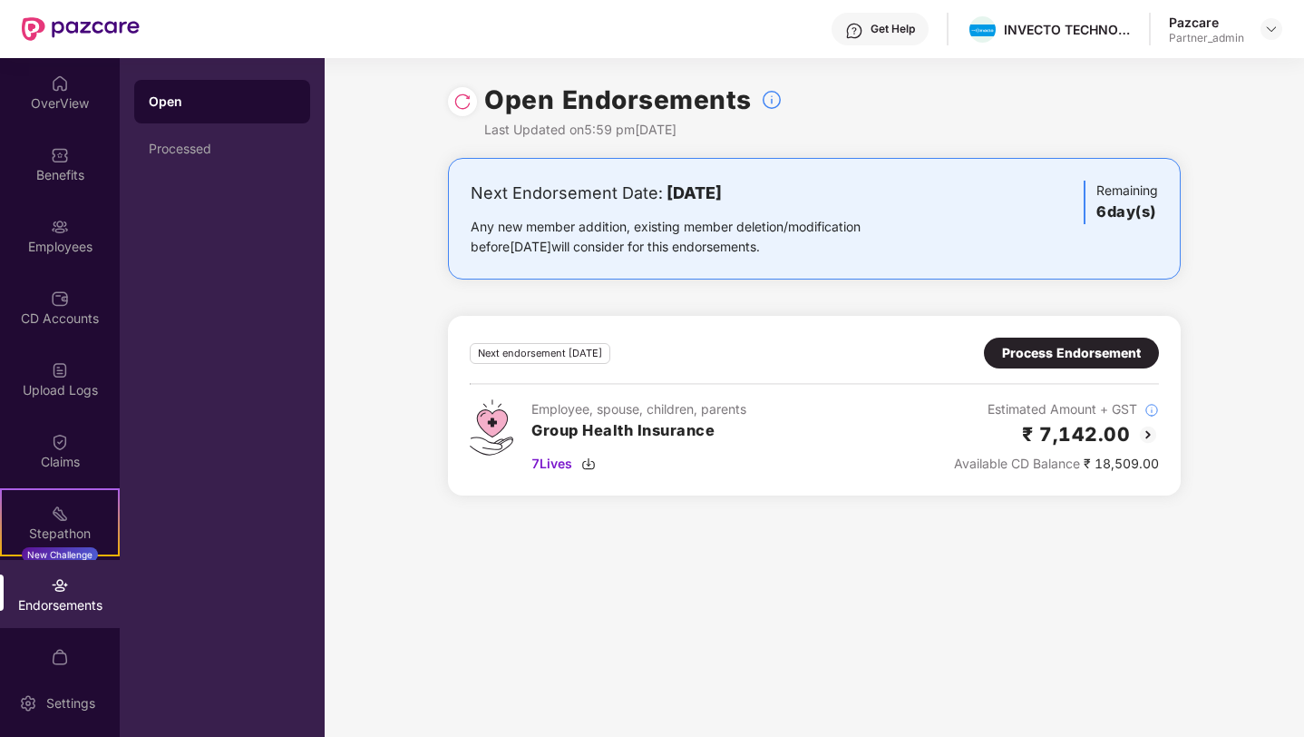
click at [1002, 346] on div "Process Endorsement" at bounding box center [1071, 353] width 139 height 20
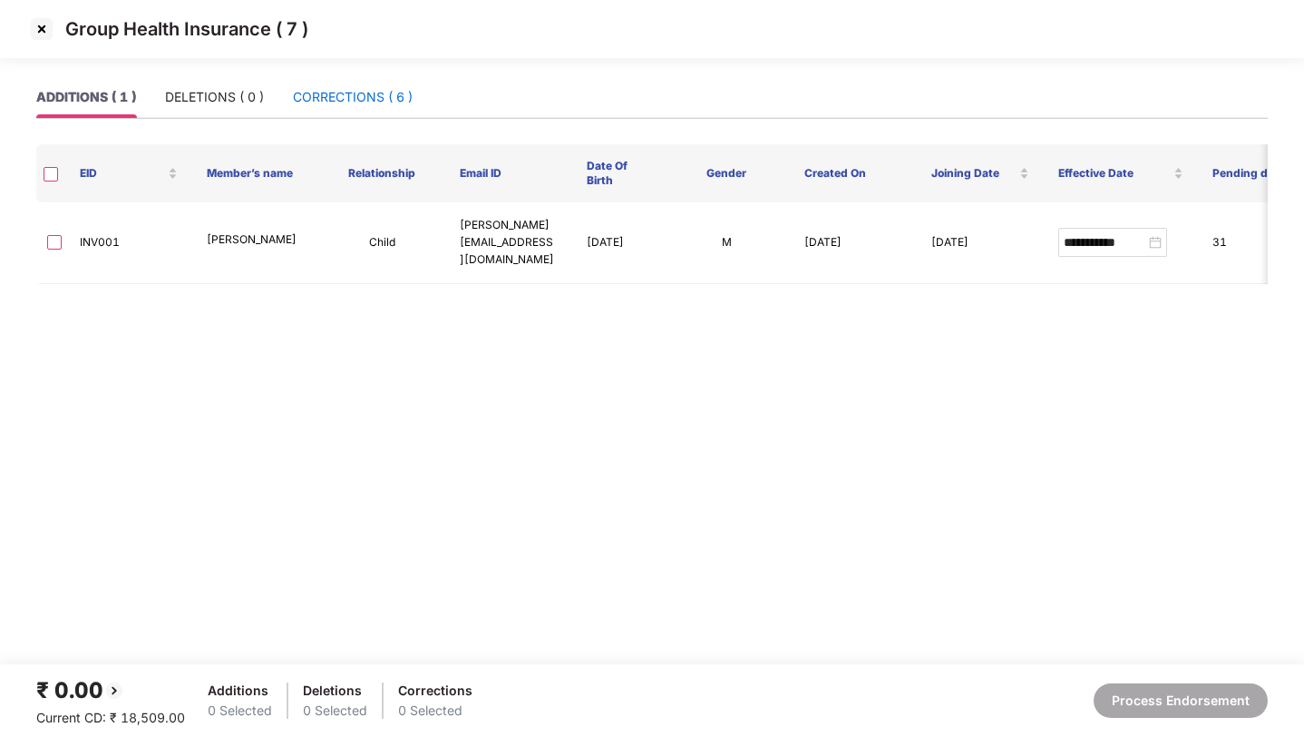
click at [349, 92] on div "CORRECTIONS ( 6 )" at bounding box center [353, 97] width 120 height 20
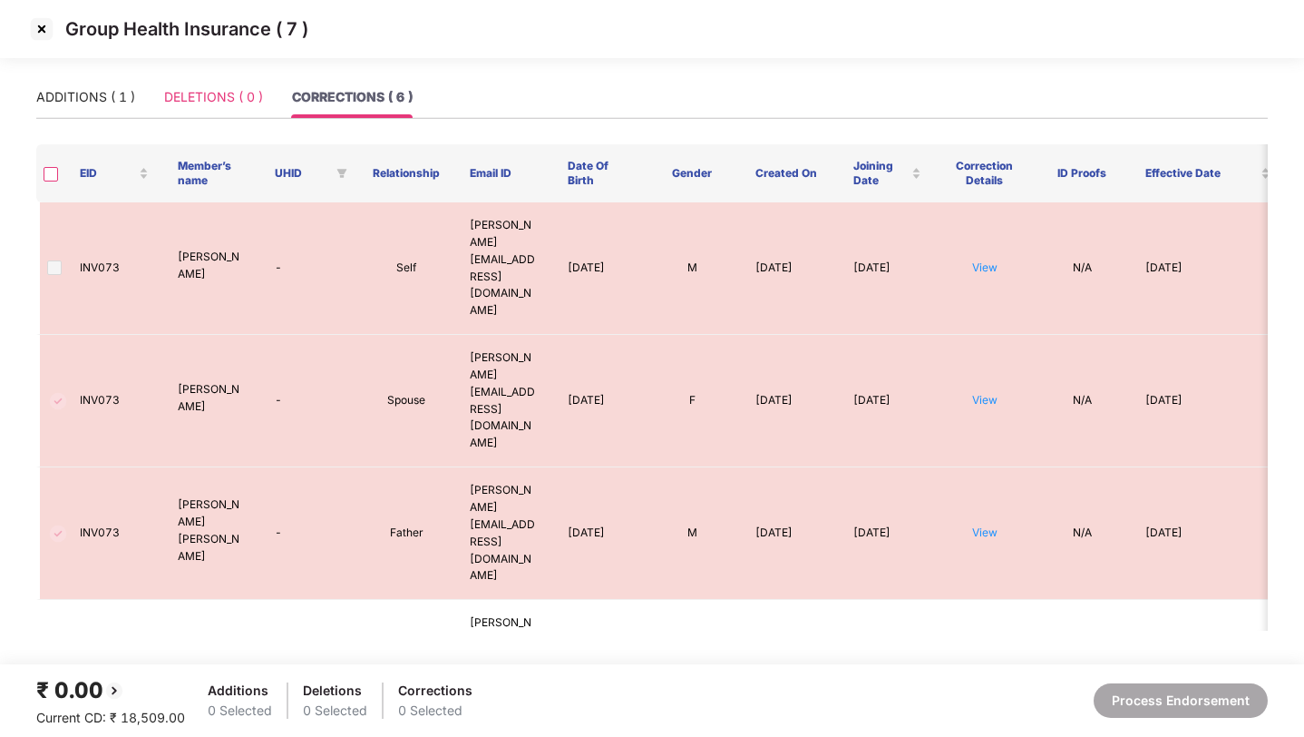
click at [239, 111] on div "DELETIONS ( 0 )" at bounding box center [213, 97] width 99 height 42
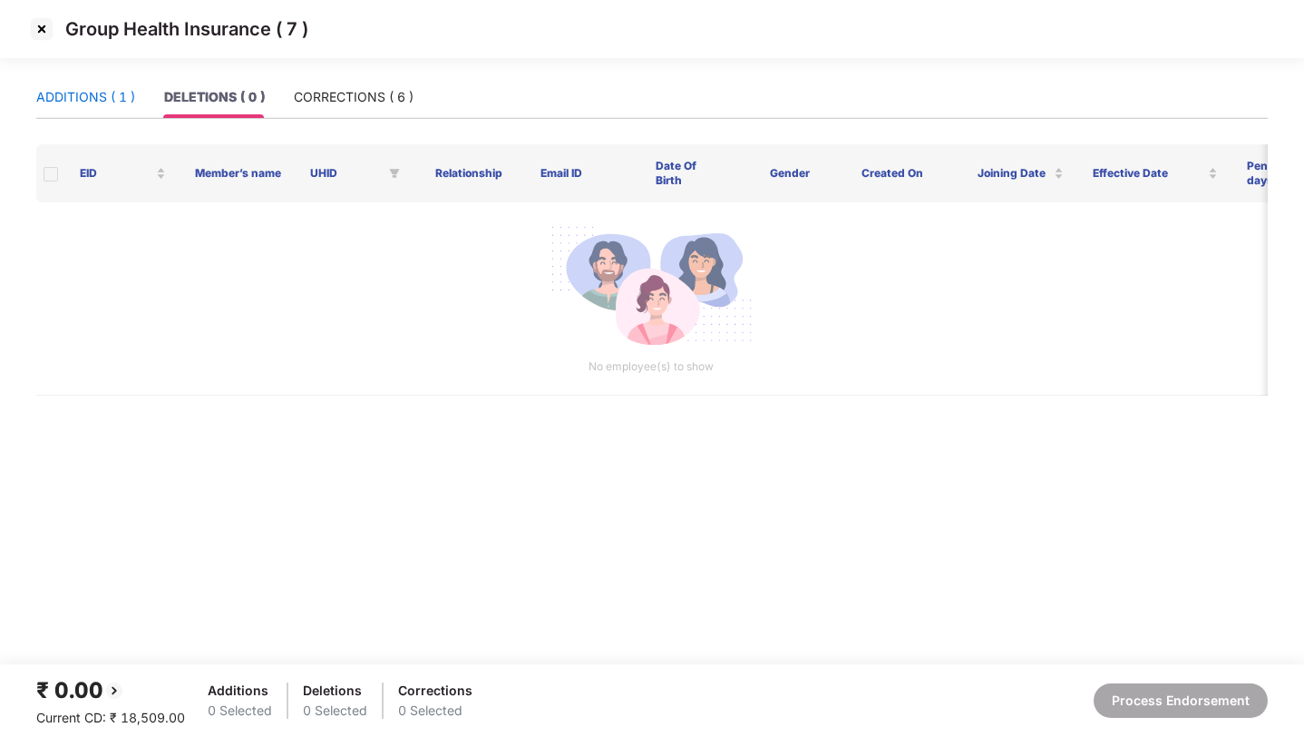
click at [95, 92] on div "ADDITIONS ( 1 )" at bounding box center [85, 97] width 99 height 20
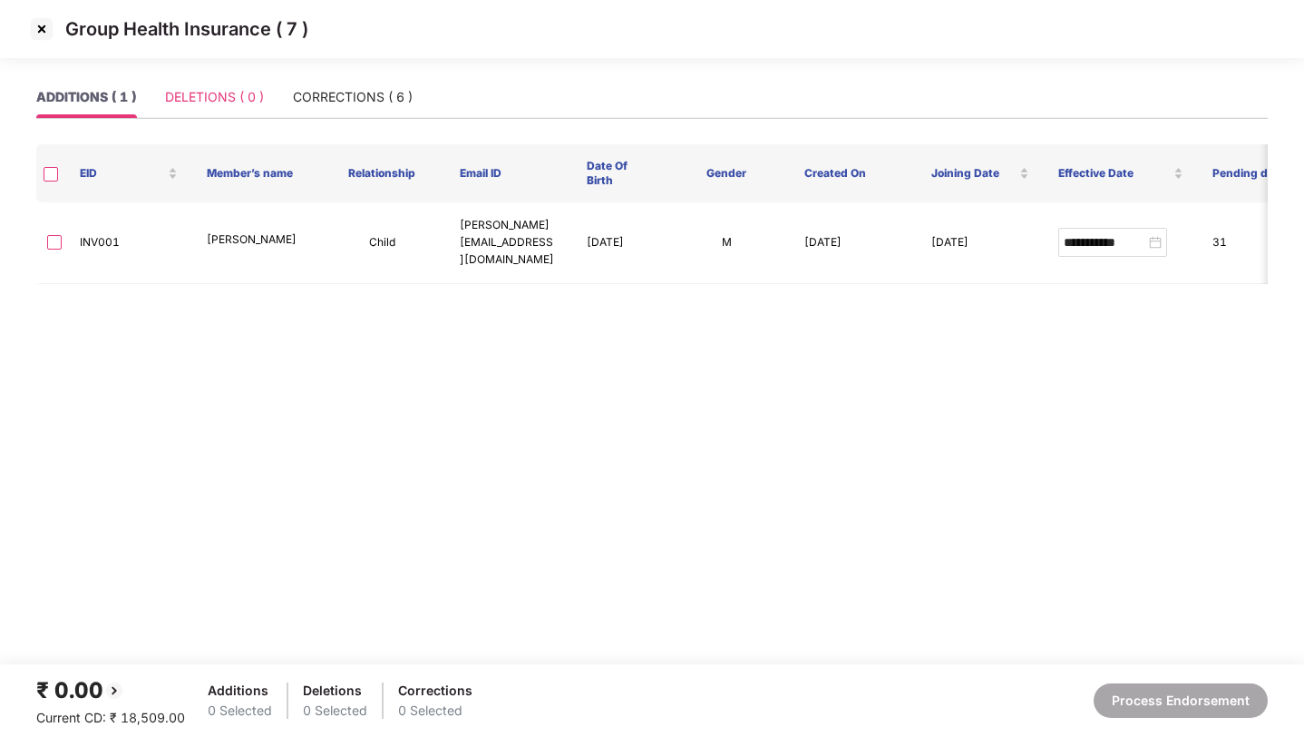
click at [195, 80] on div "DELETIONS ( 0 )" at bounding box center [214, 97] width 99 height 42
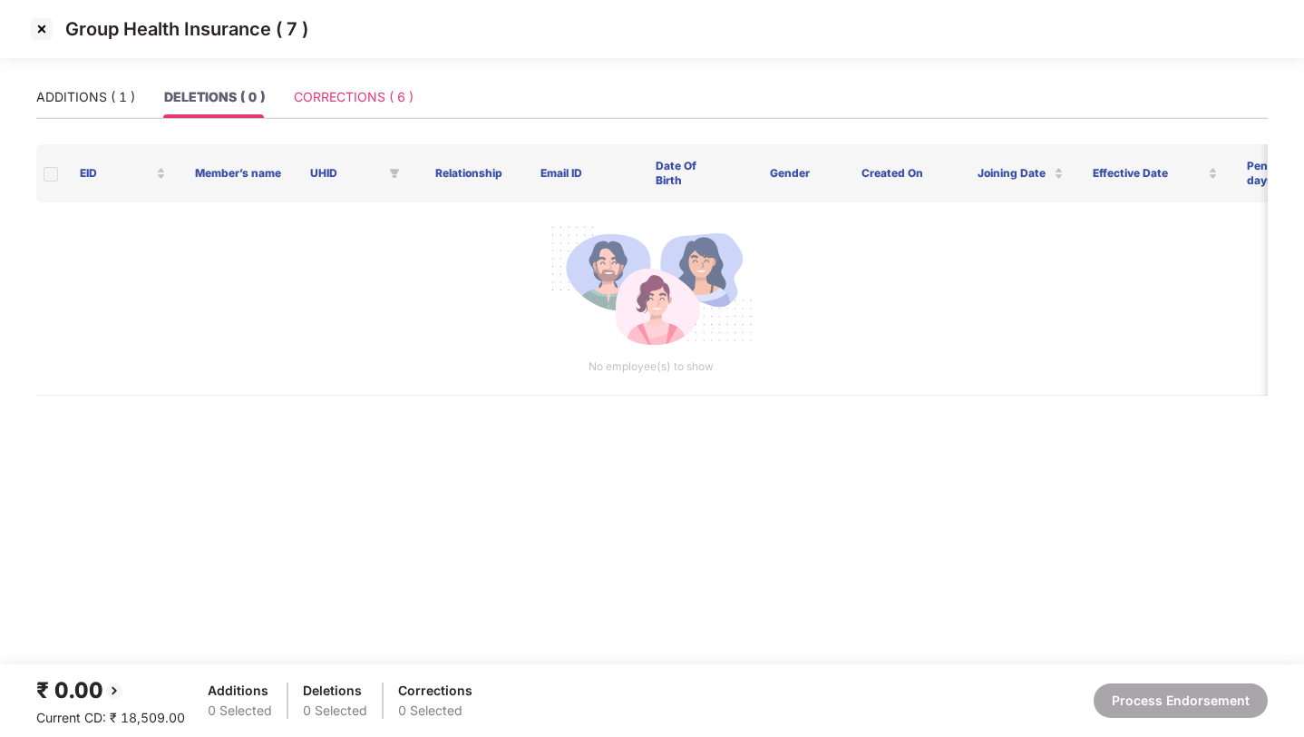
click at [337, 79] on div "CORRECTIONS ( 6 )" at bounding box center [354, 97] width 120 height 42
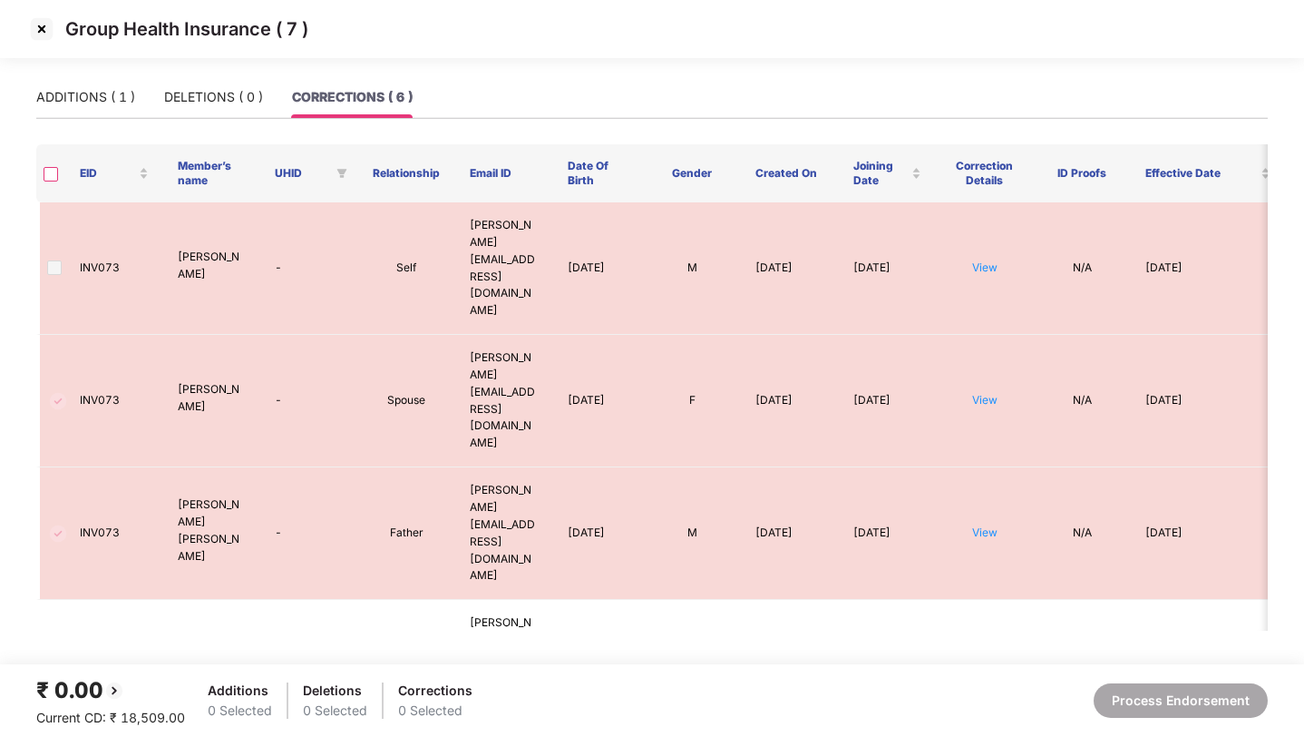
click at [31, 31] on img at bounding box center [41, 29] width 29 height 29
